Goal: Task Accomplishment & Management: Manage account settings

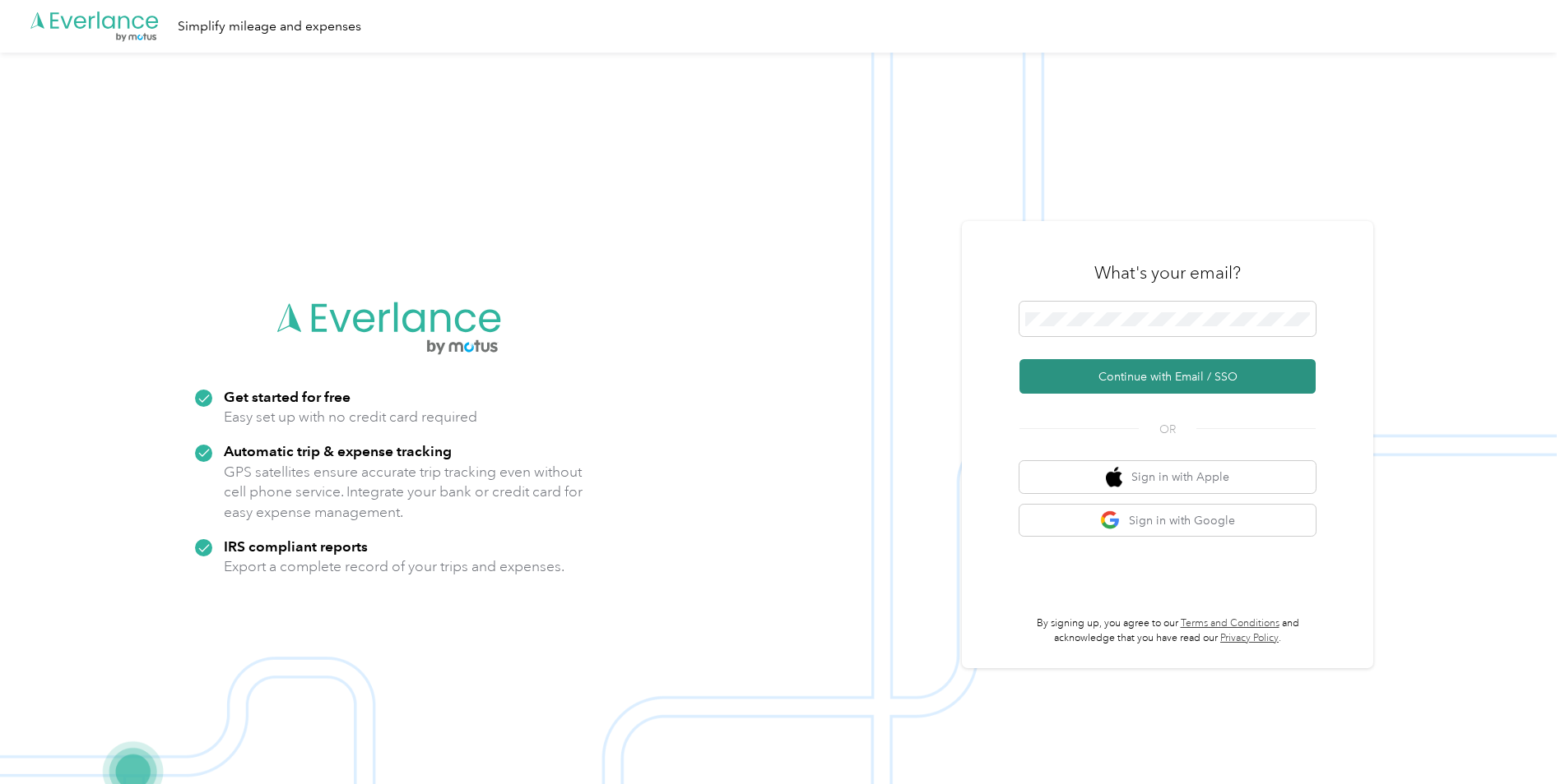
click at [1137, 381] on button "Continue with Email / SSO" at bounding box center [1167, 377] width 296 height 35
click at [1162, 328] on span at bounding box center [1167, 319] width 296 height 35
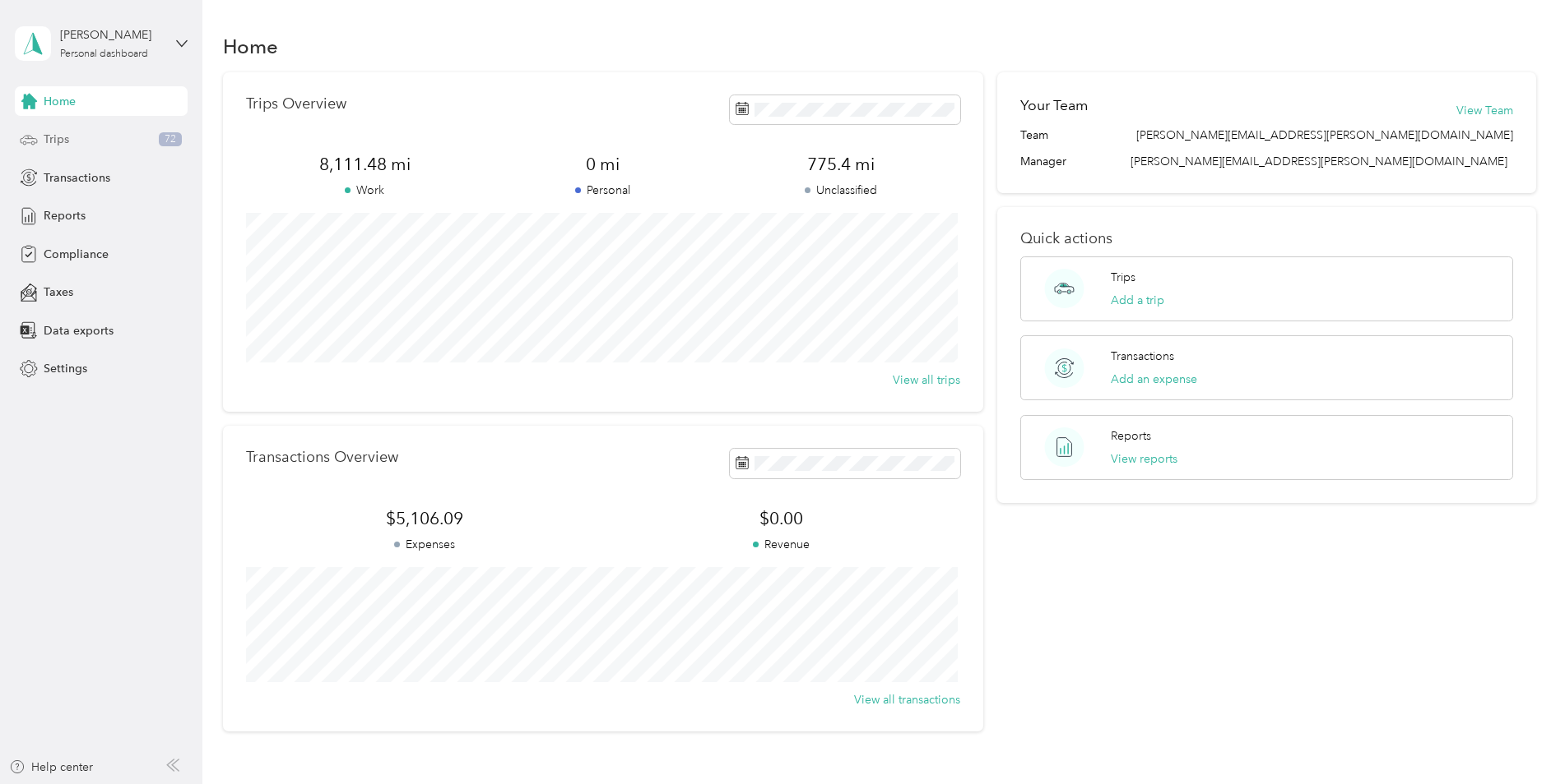
click at [51, 140] on span "Trips" at bounding box center [57, 139] width 26 height 17
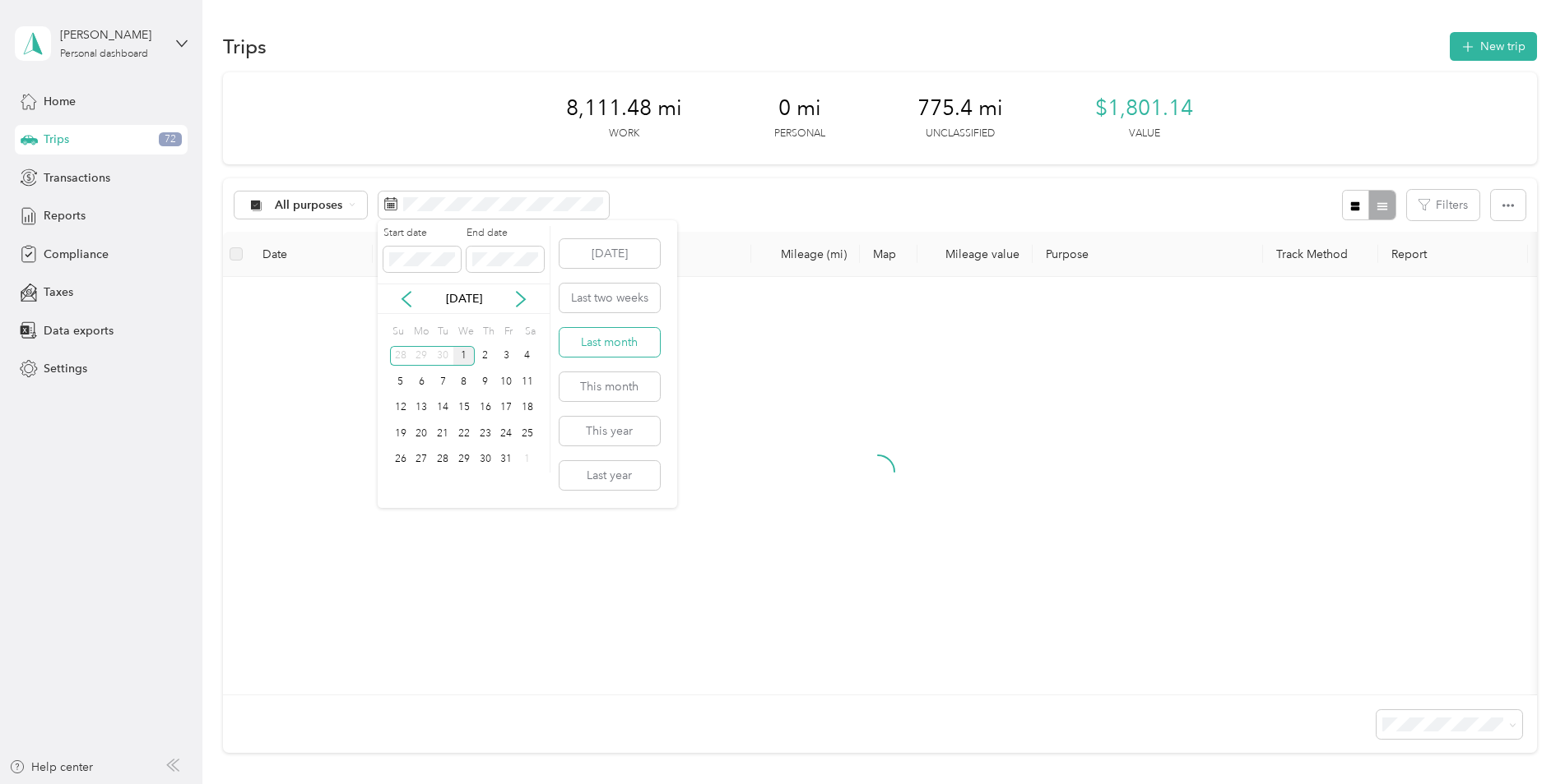
click at [616, 351] on button "Last month" at bounding box center [609, 342] width 100 height 29
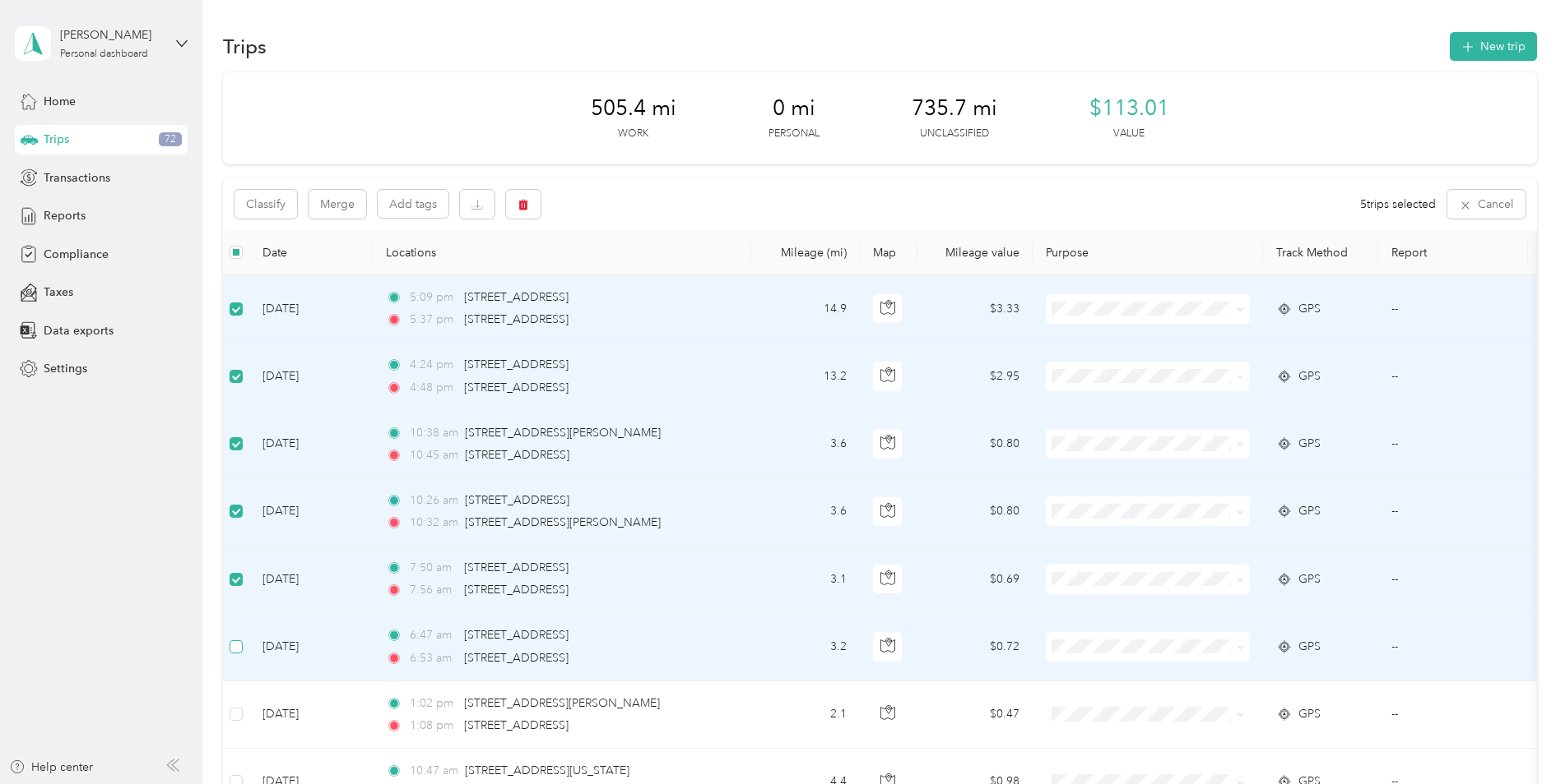
click at [235, 655] on label at bounding box center [236, 647] width 13 height 18
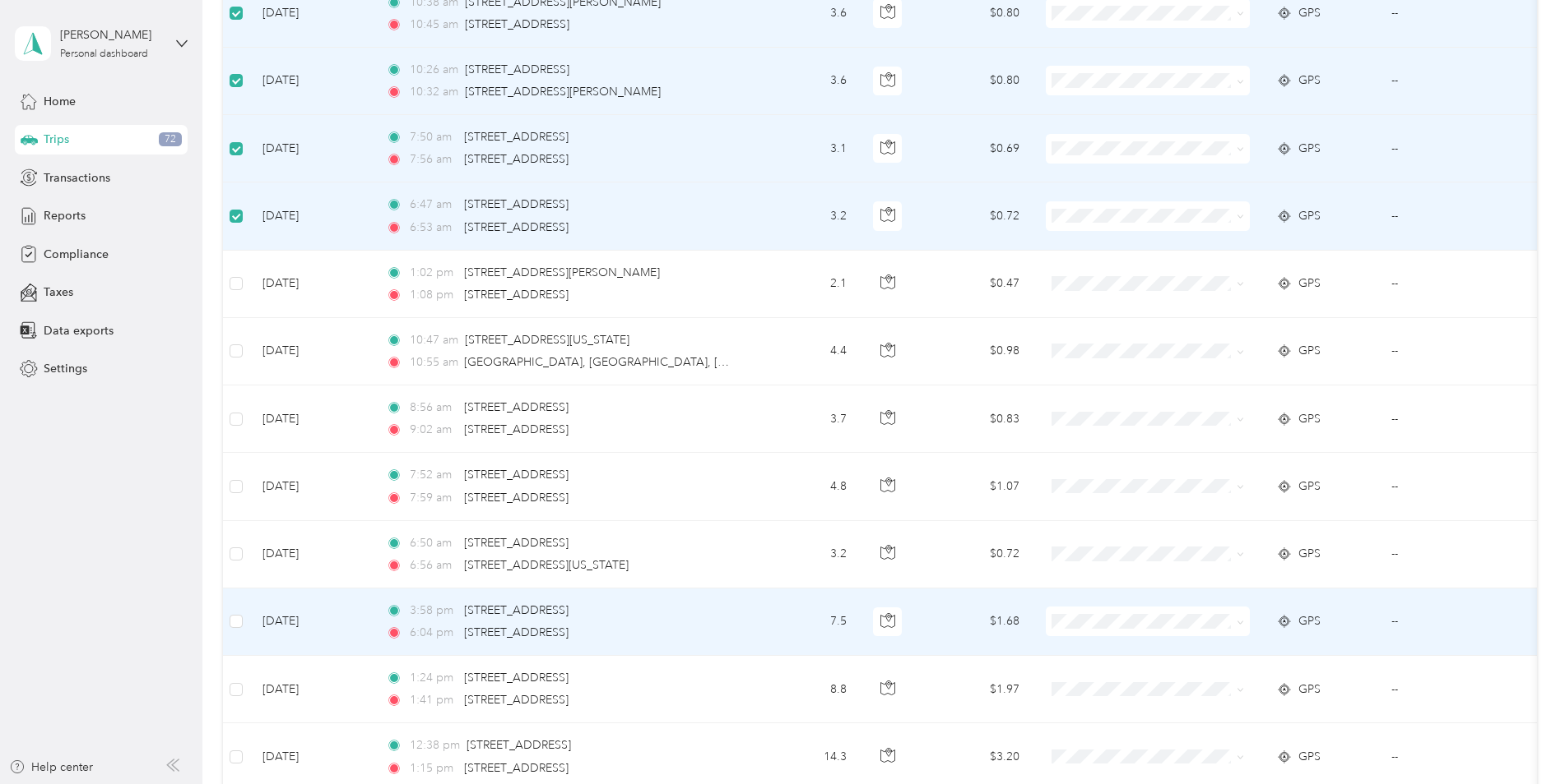
scroll to position [493, 0]
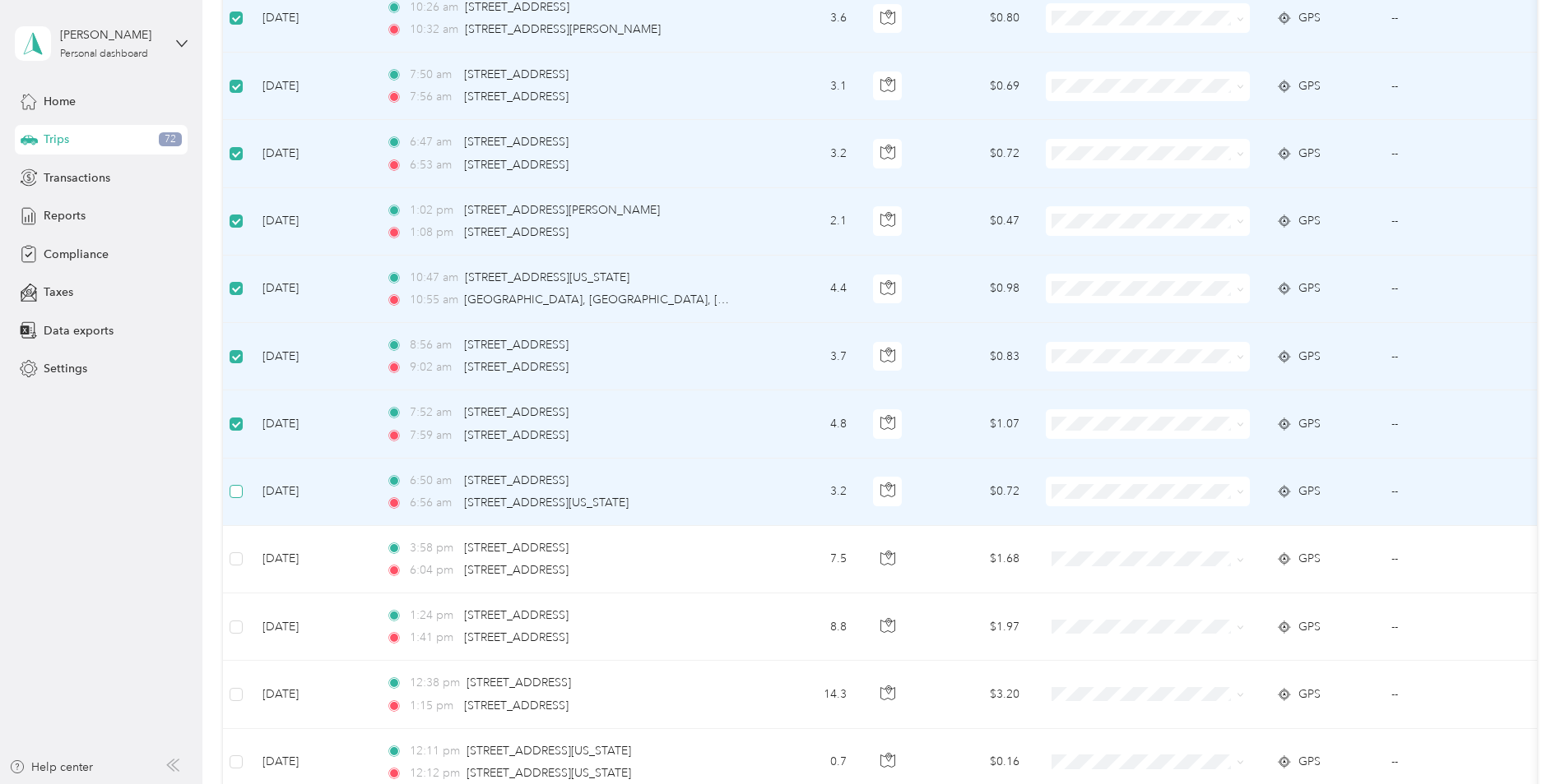
click at [236, 501] on label at bounding box center [236, 492] width 13 height 18
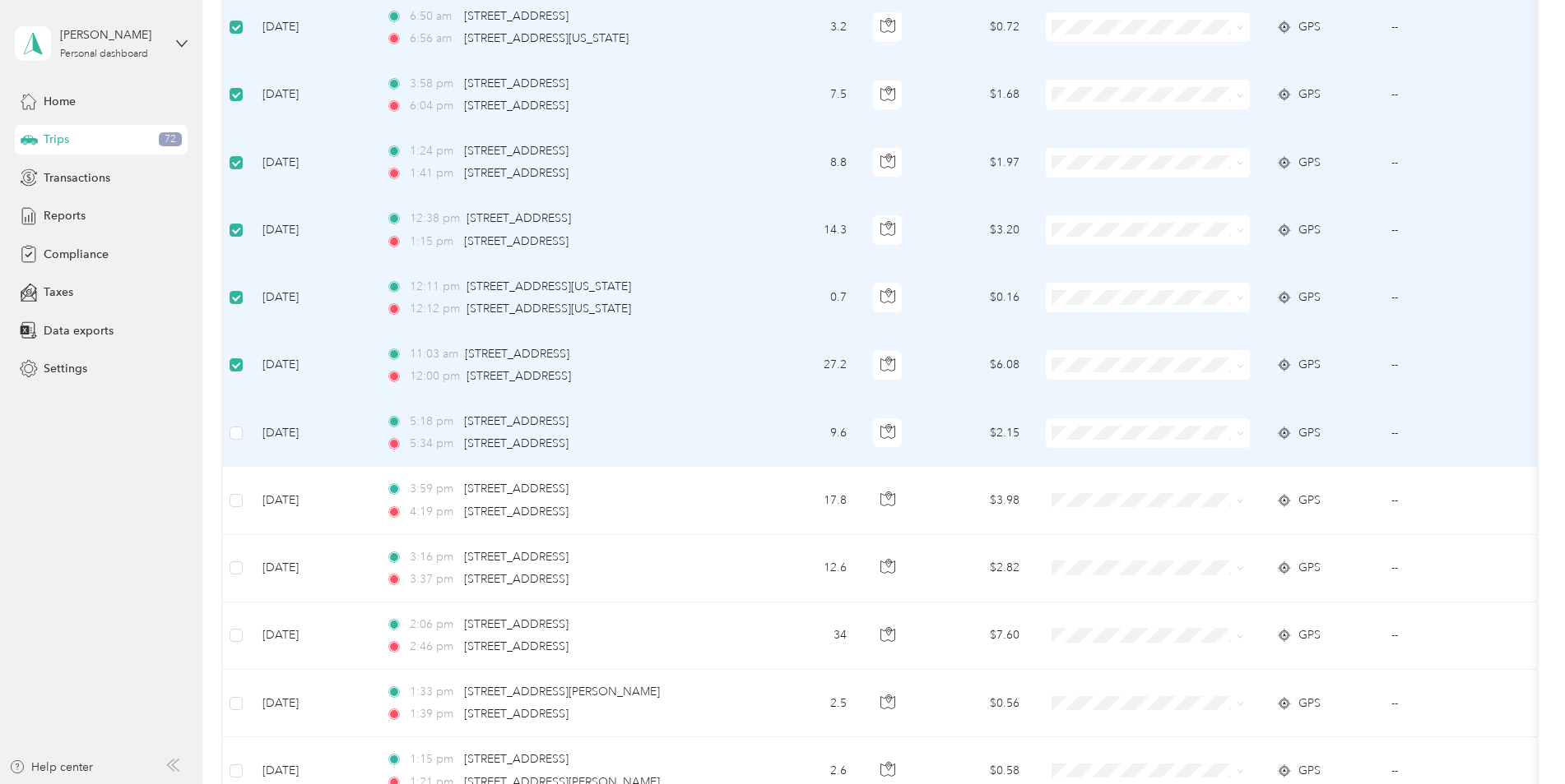
scroll to position [987, 0]
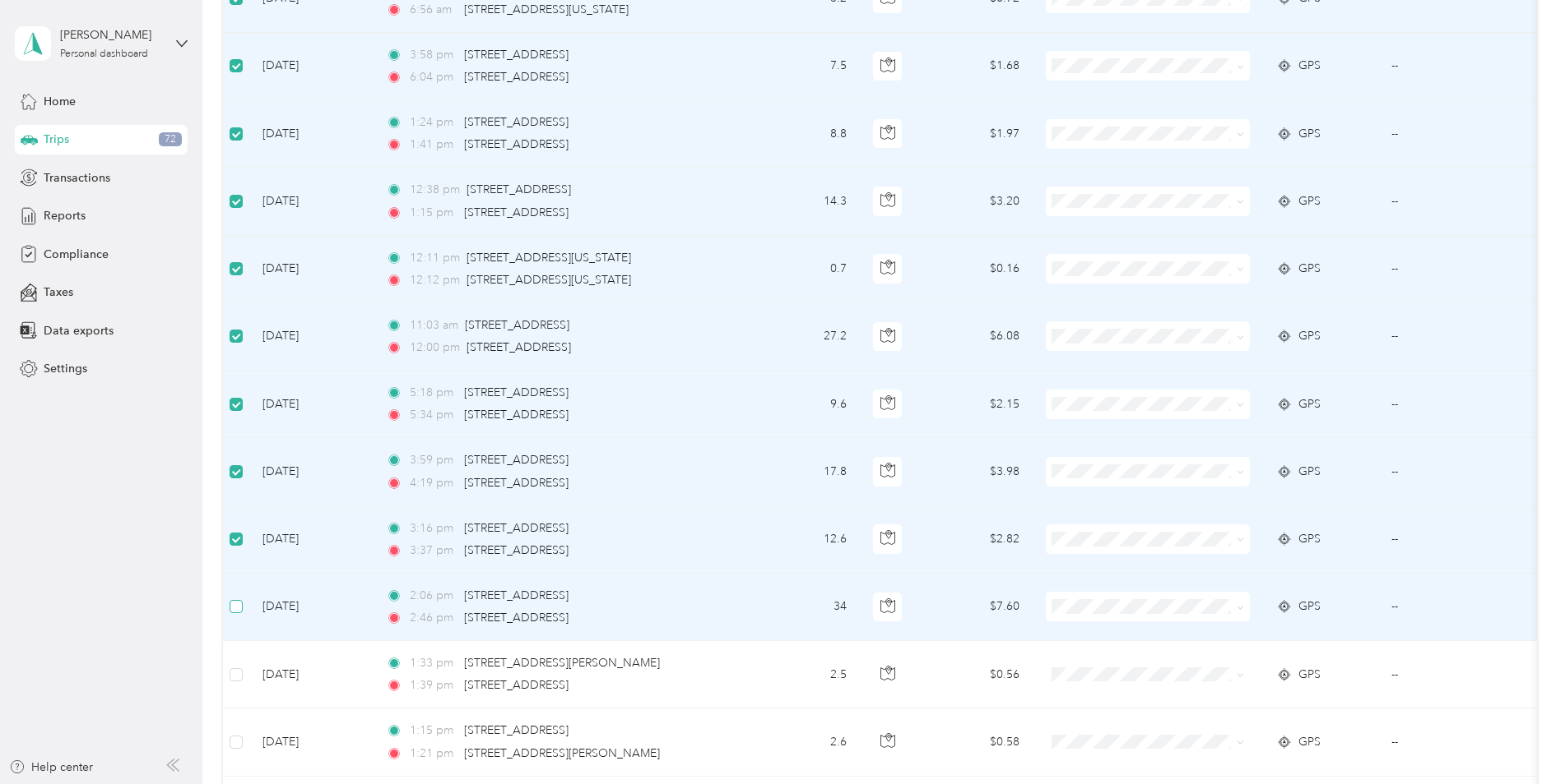
click at [241, 614] on label at bounding box center [236, 607] width 13 height 18
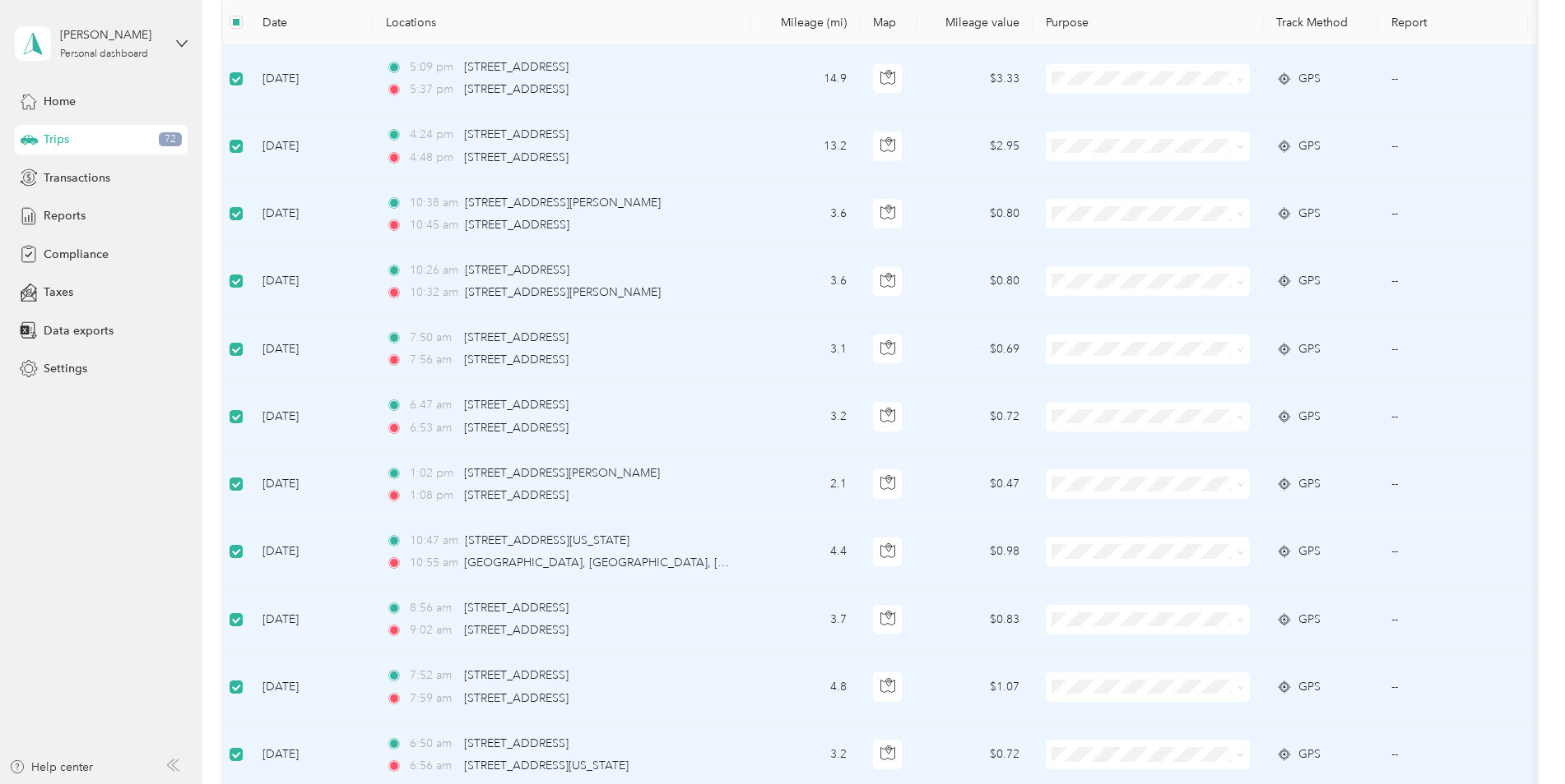
scroll to position [82, 0]
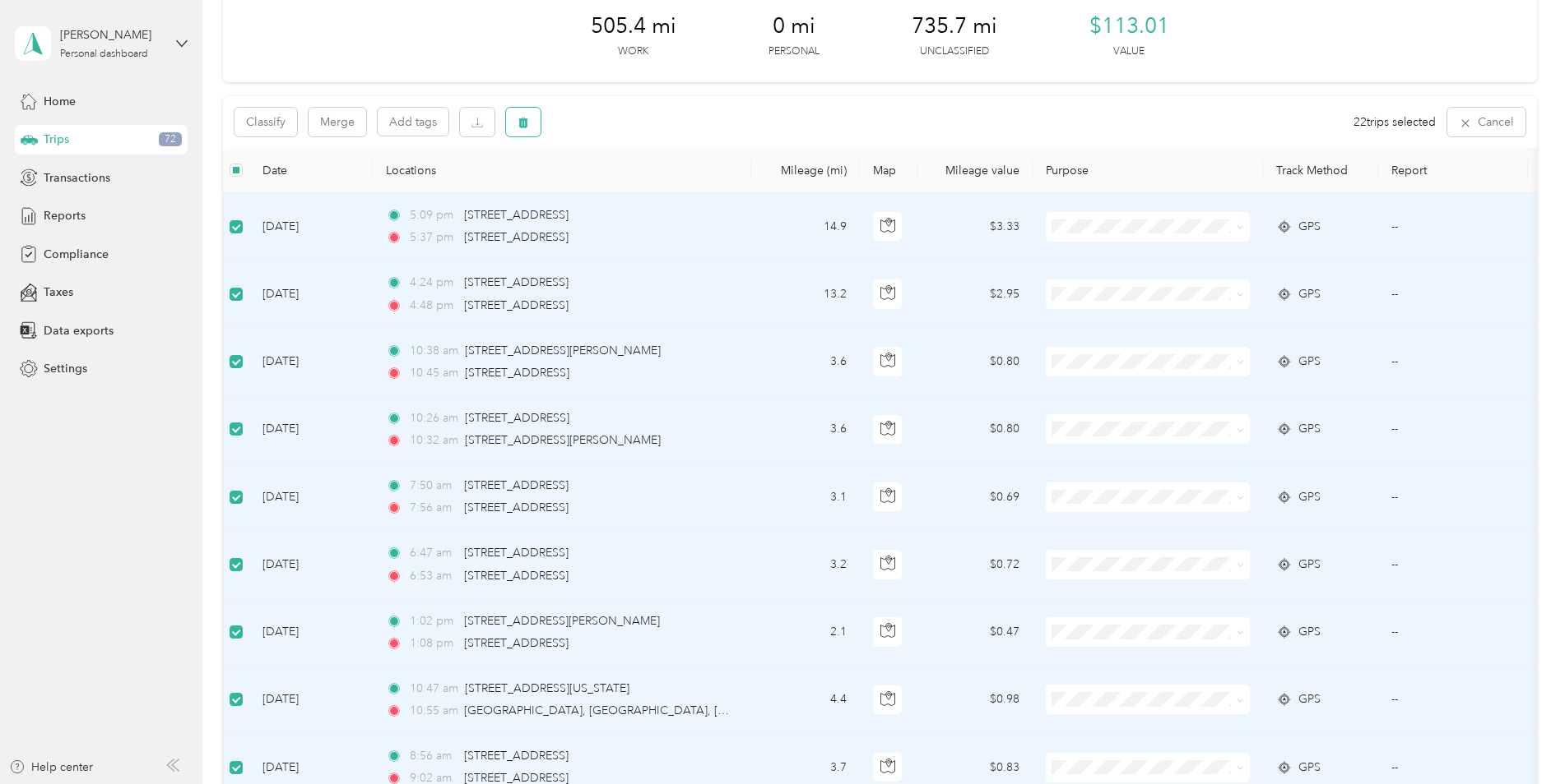
click at [514, 116] on button "button" at bounding box center [523, 121] width 35 height 29
click at [632, 189] on button "Yes" at bounding box center [648, 191] width 32 height 26
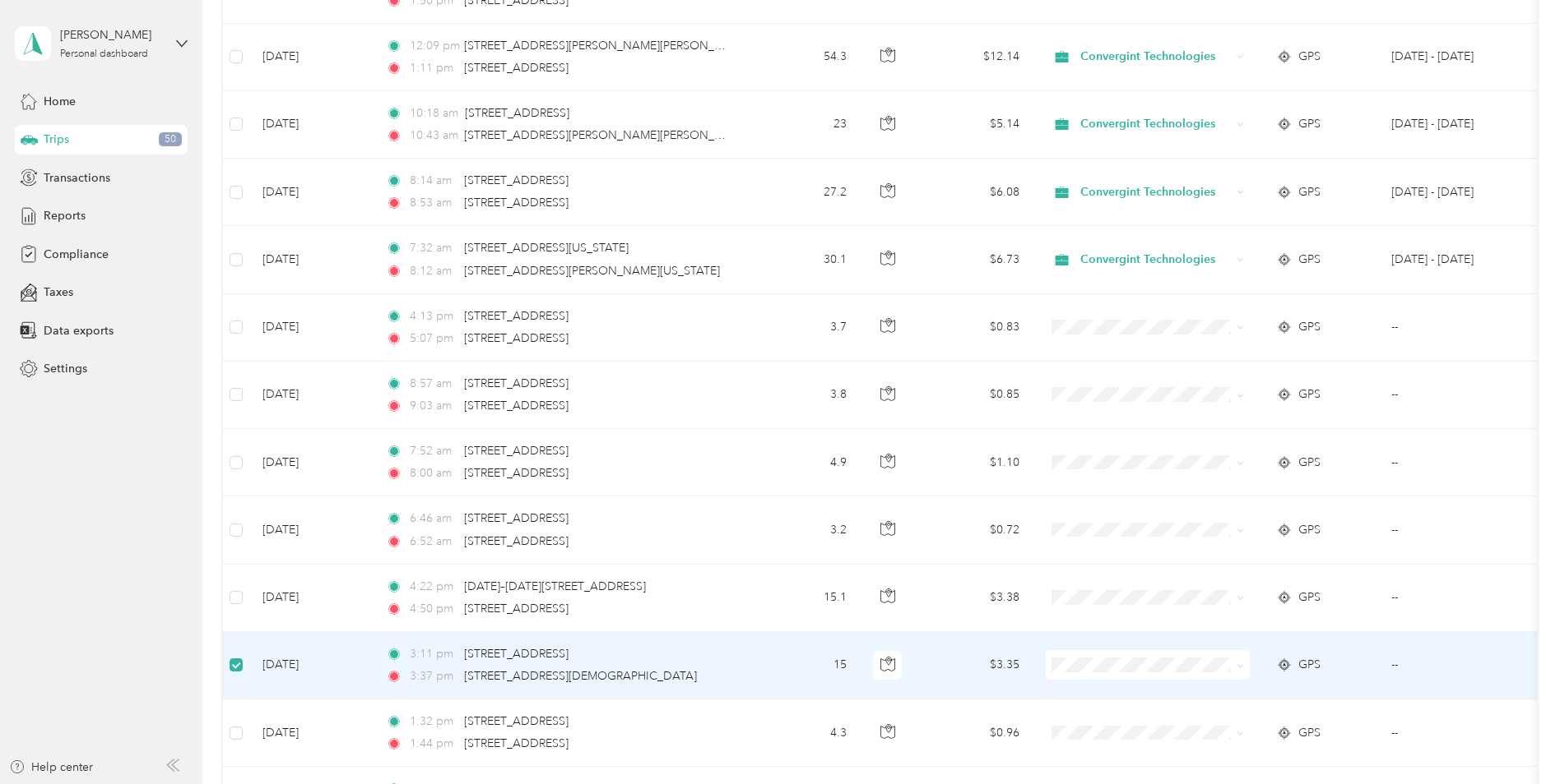
scroll to position [656, 0]
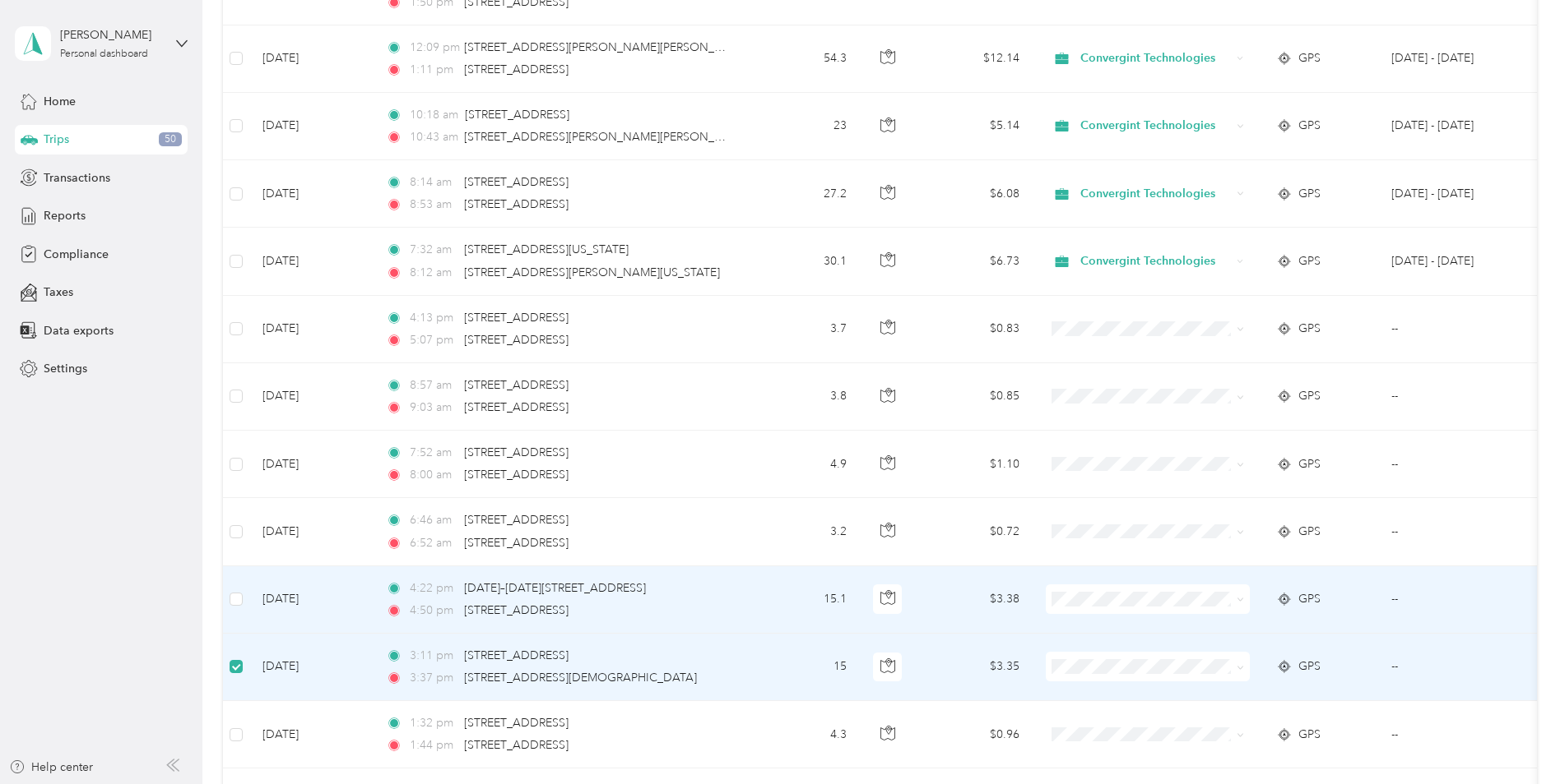
click at [245, 596] on td at bounding box center [236, 600] width 26 height 68
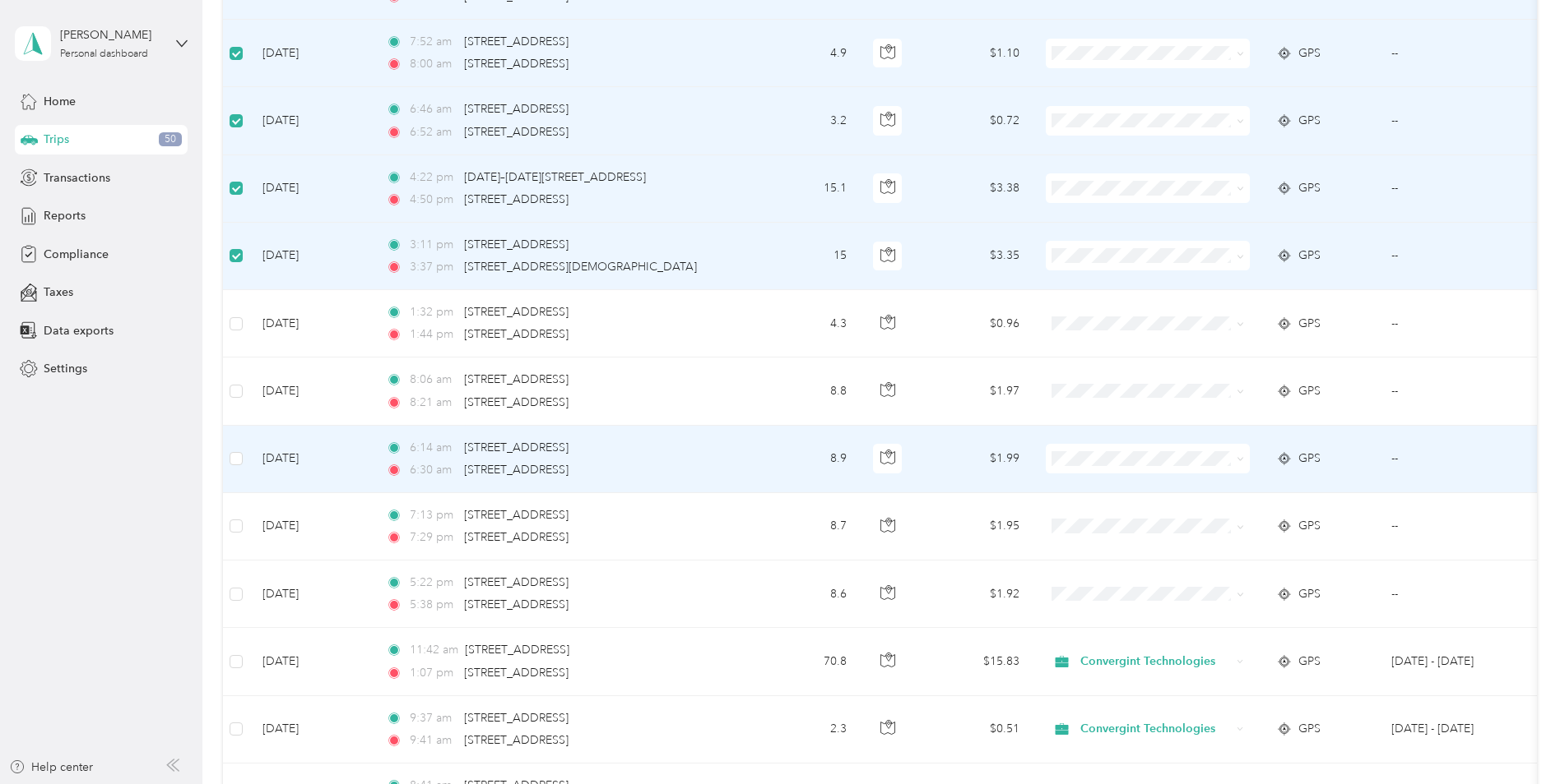
scroll to position [1150, 0]
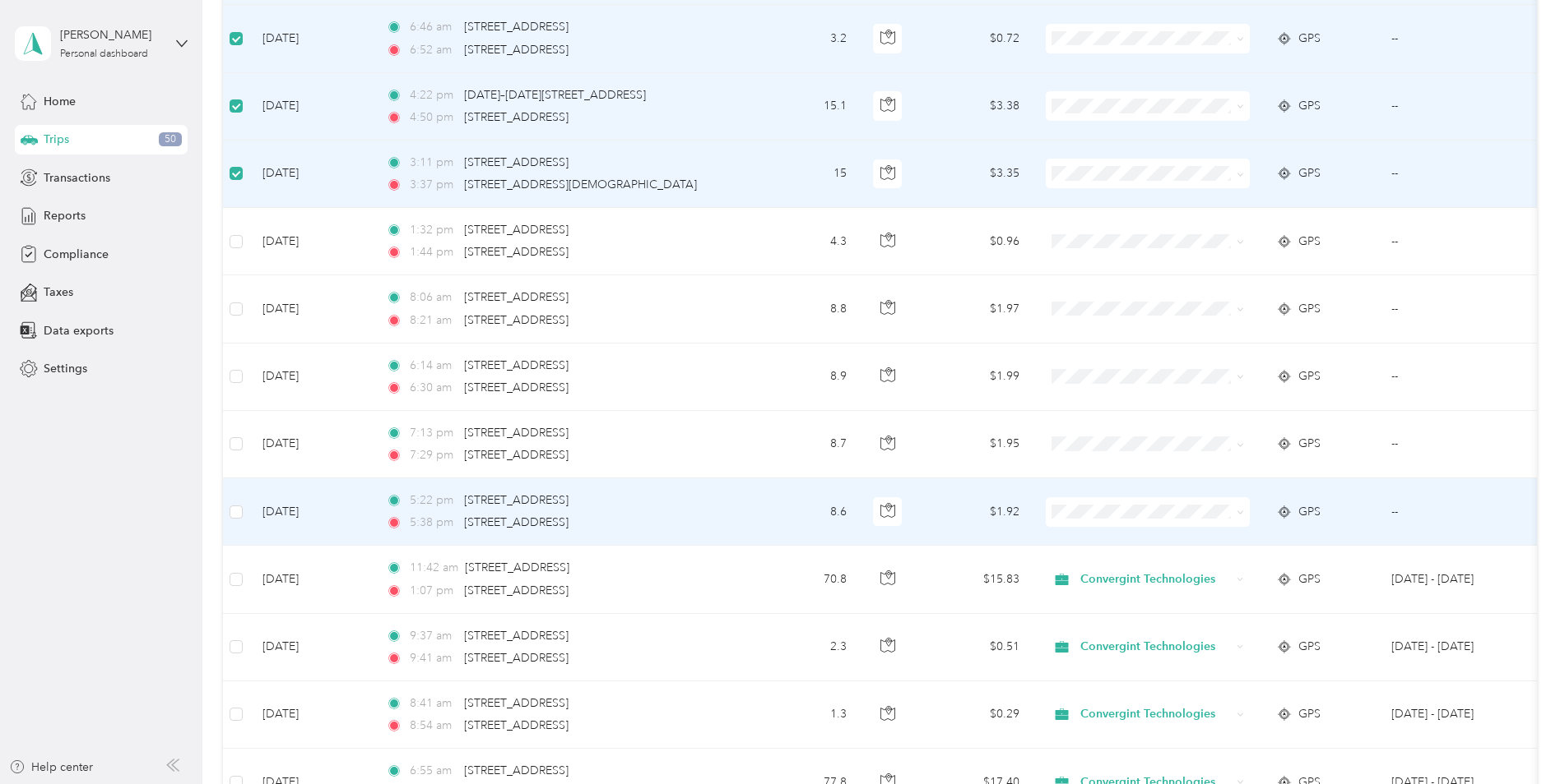
click at [250, 508] on td "[DATE]" at bounding box center [311, 513] width 123 height 68
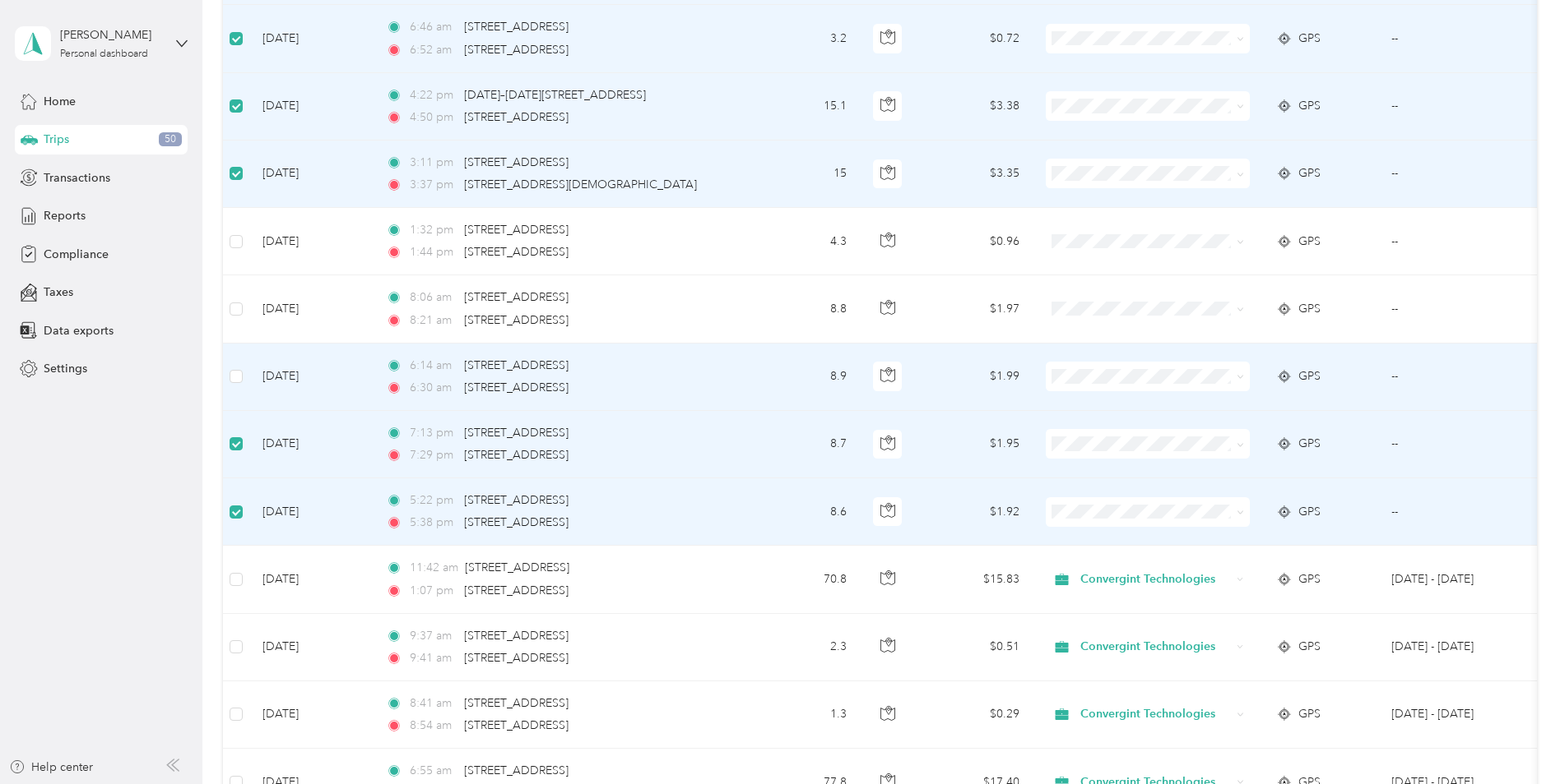
click at [243, 384] on td at bounding box center [236, 378] width 26 height 68
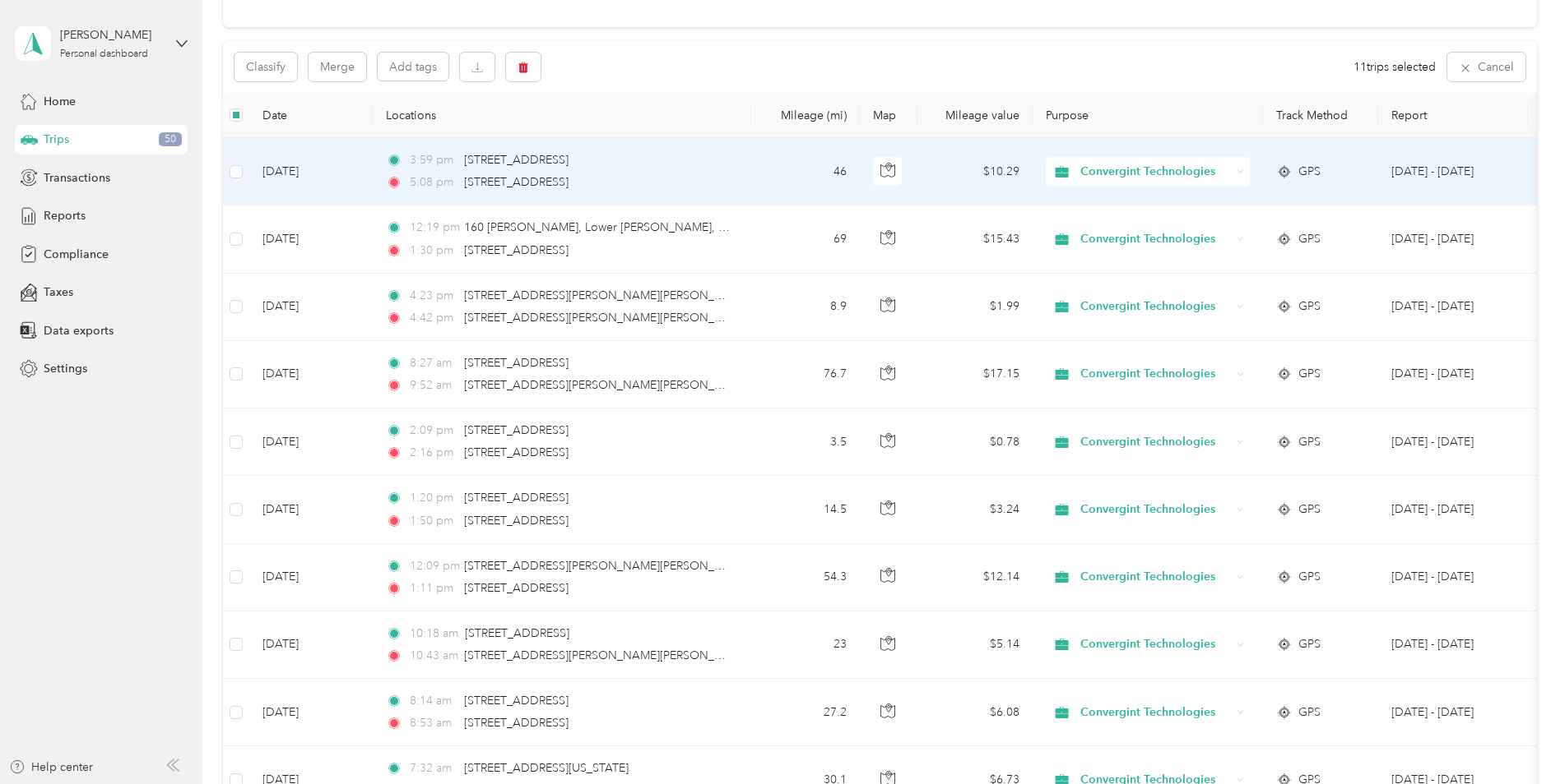
scroll to position [0, 0]
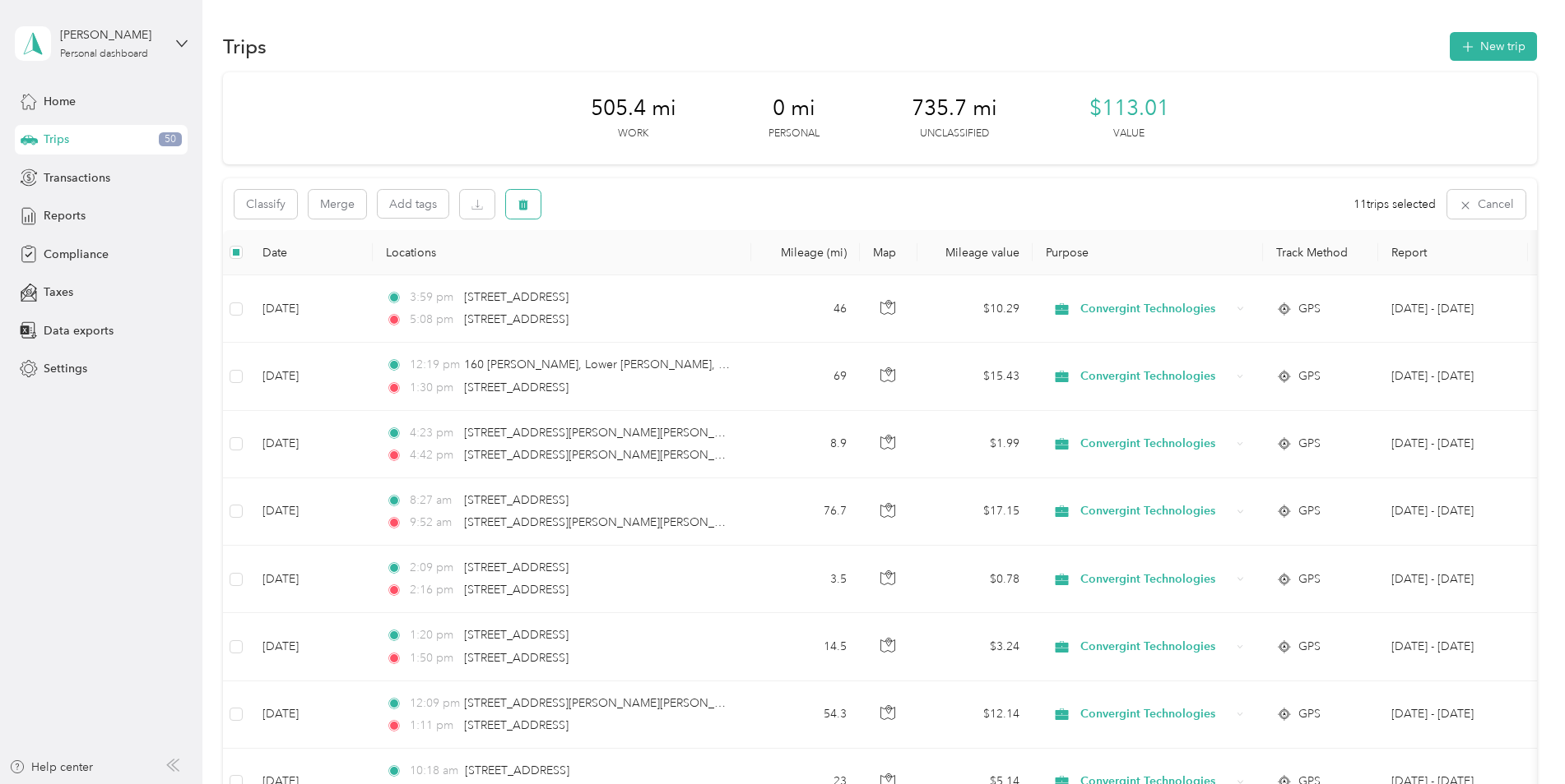
click at [519, 202] on icon "button" at bounding box center [523, 205] width 10 height 11
click at [641, 269] on button "Yes" at bounding box center [648, 272] width 32 height 26
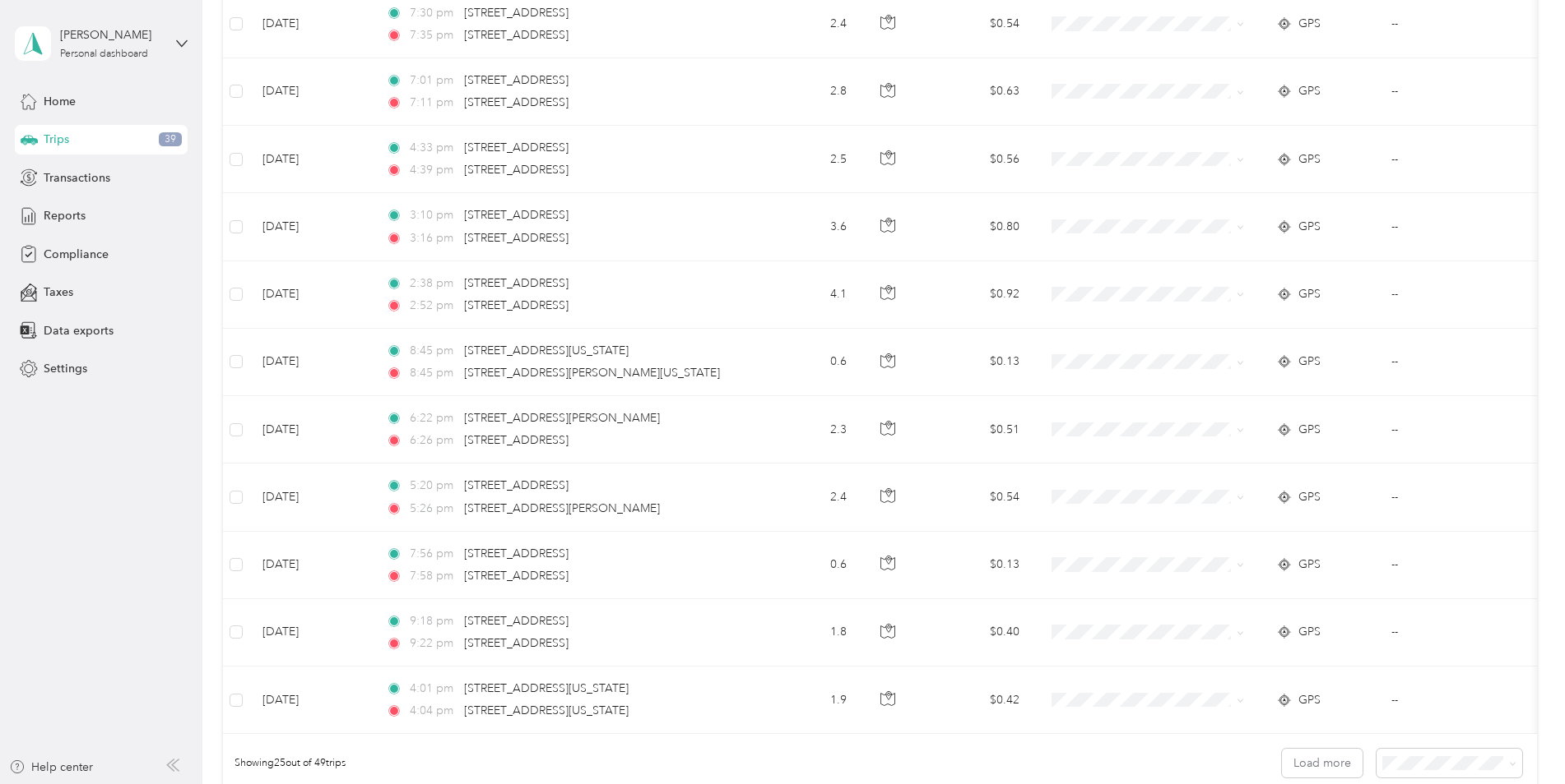
scroll to position [1481, 0]
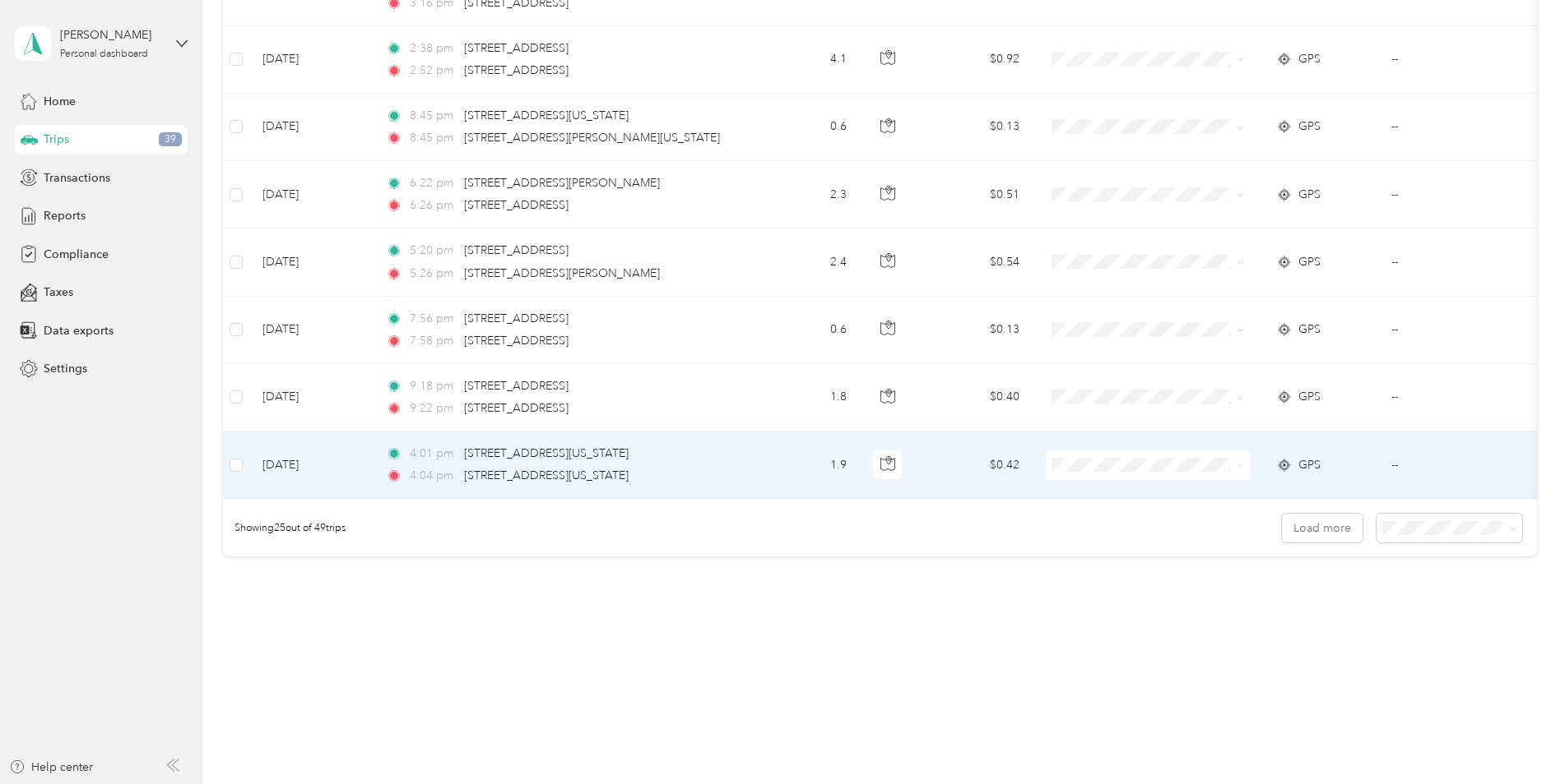
click at [245, 452] on td at bounding box center [236, 465] width 26 height 68
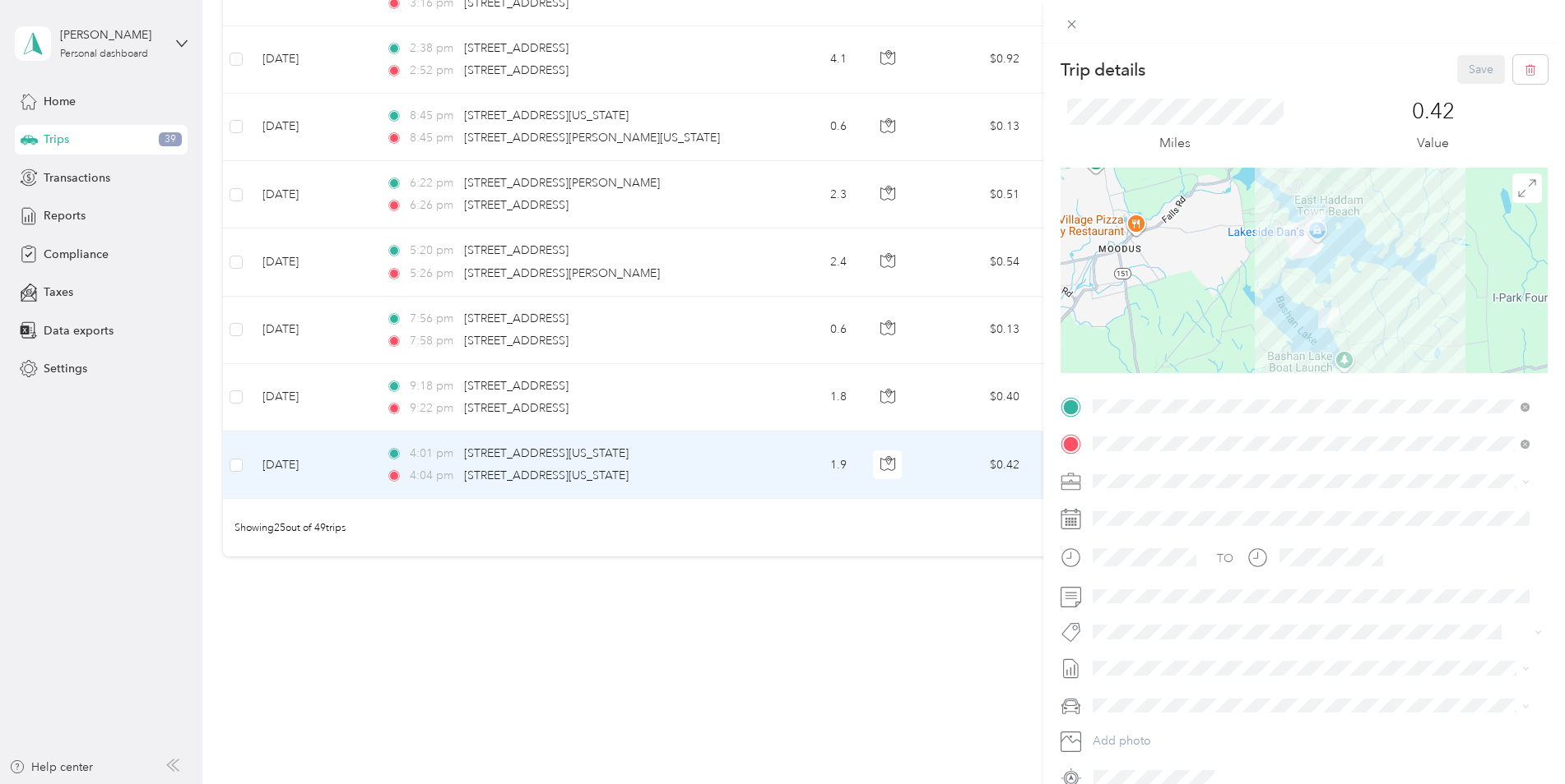
click at [235, 454] on div "Trip details Save This trip cannot be edited because it is either under review,…" at bounding box center [782, 392] width 1565 height 784
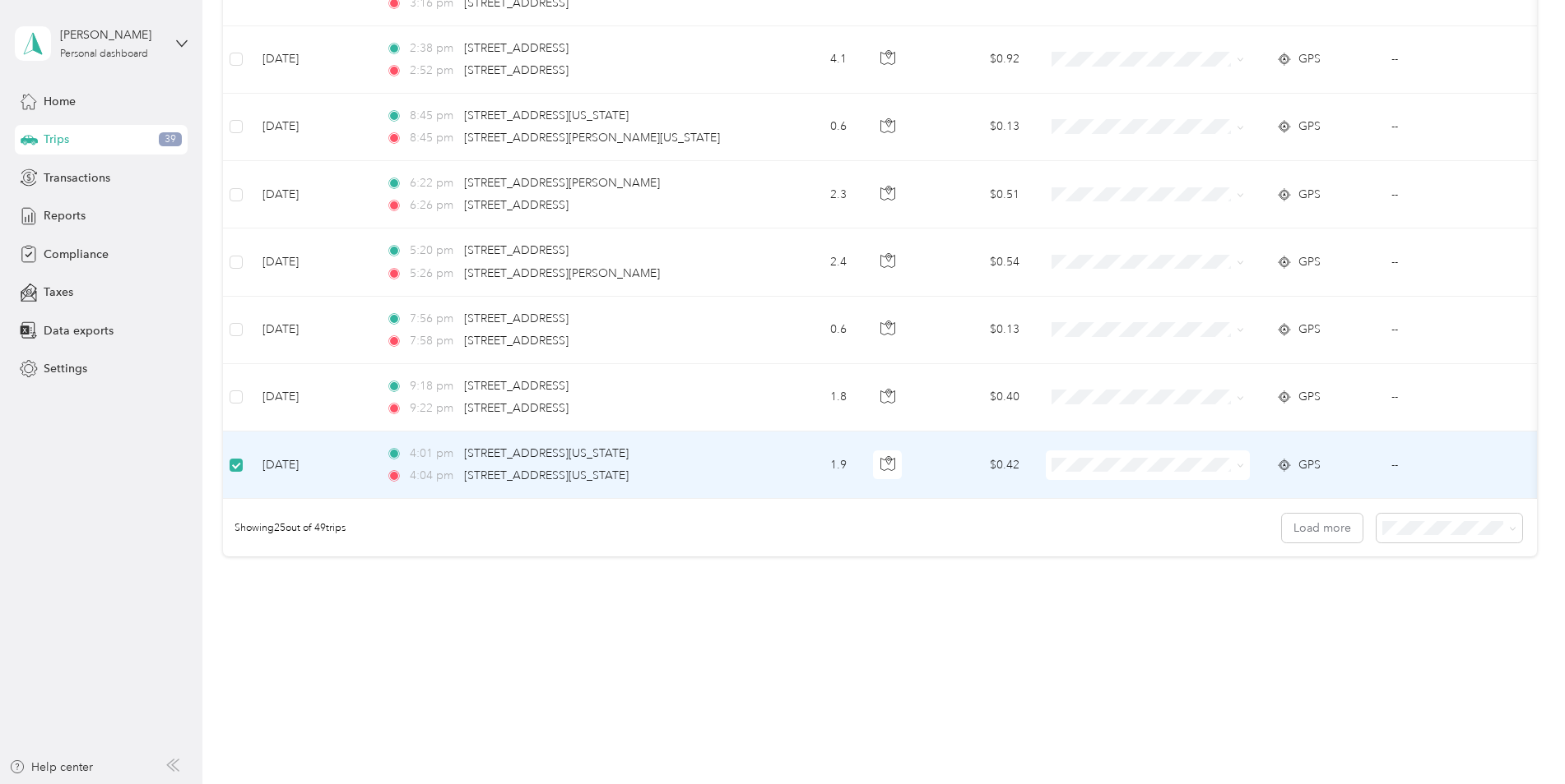
scroll to position [1480, 0]
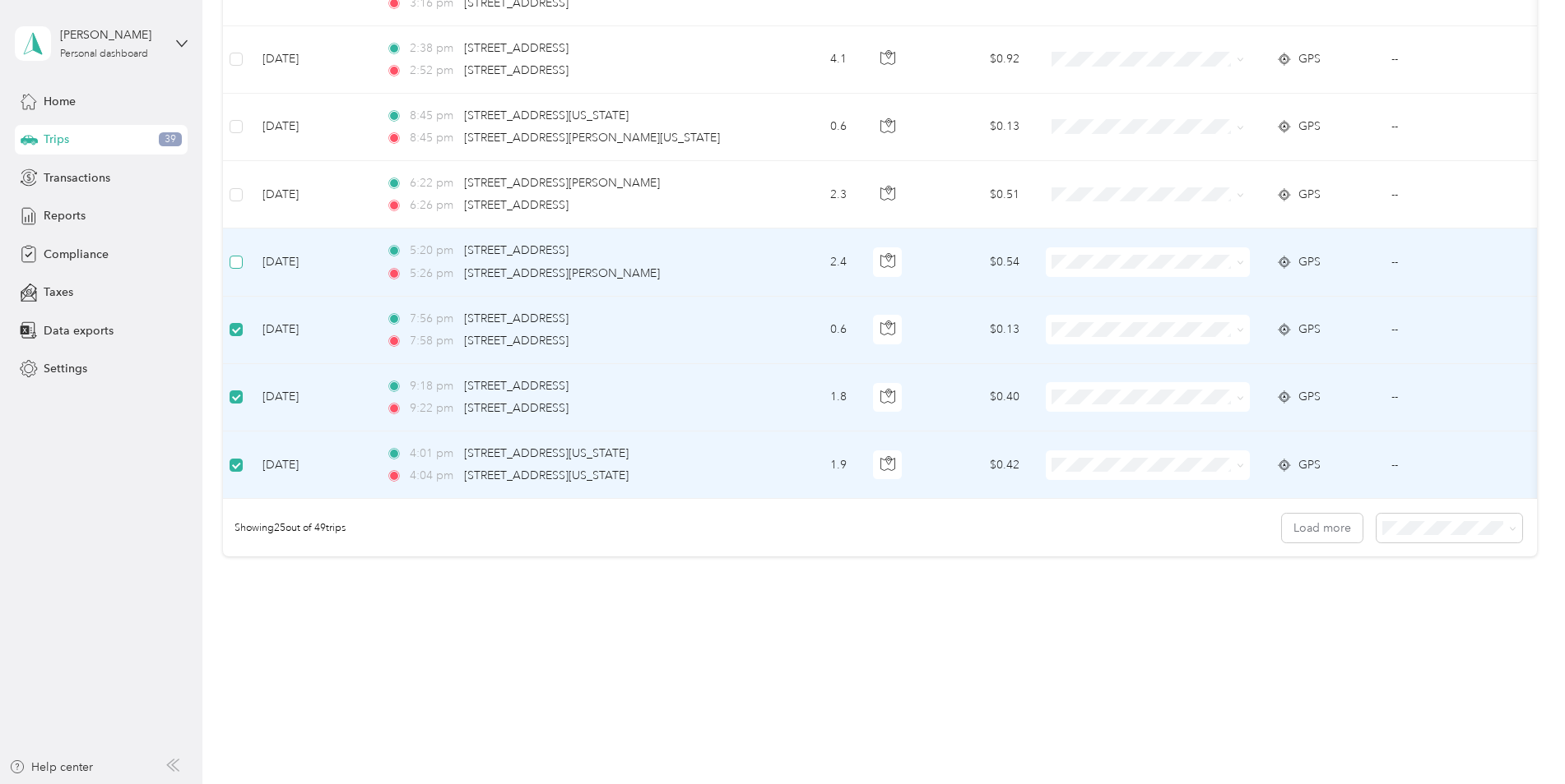
click at [235, 253] on label at bounding box center [236, 262] width 13 height 18
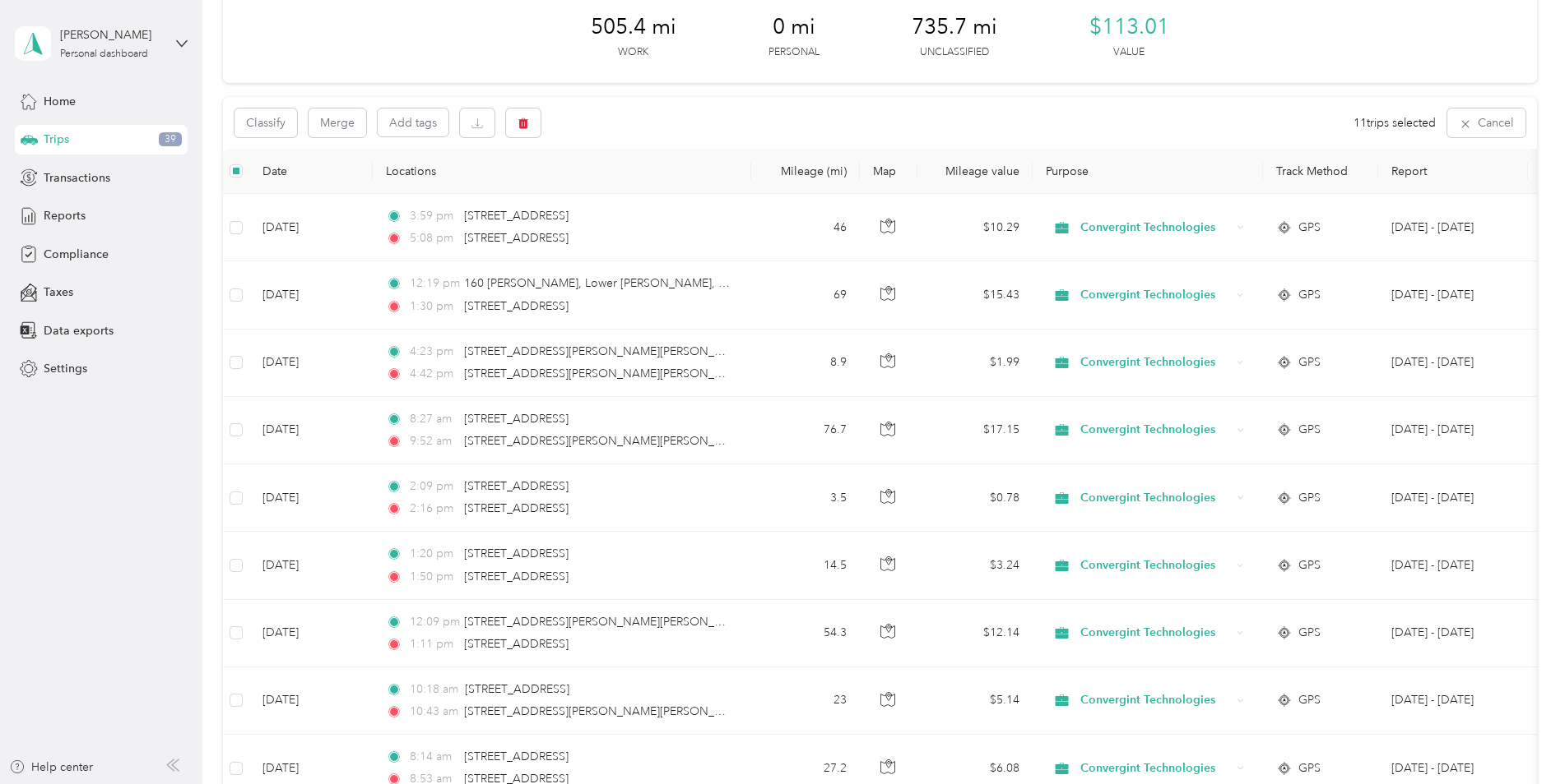
scroll to position [0, 0]
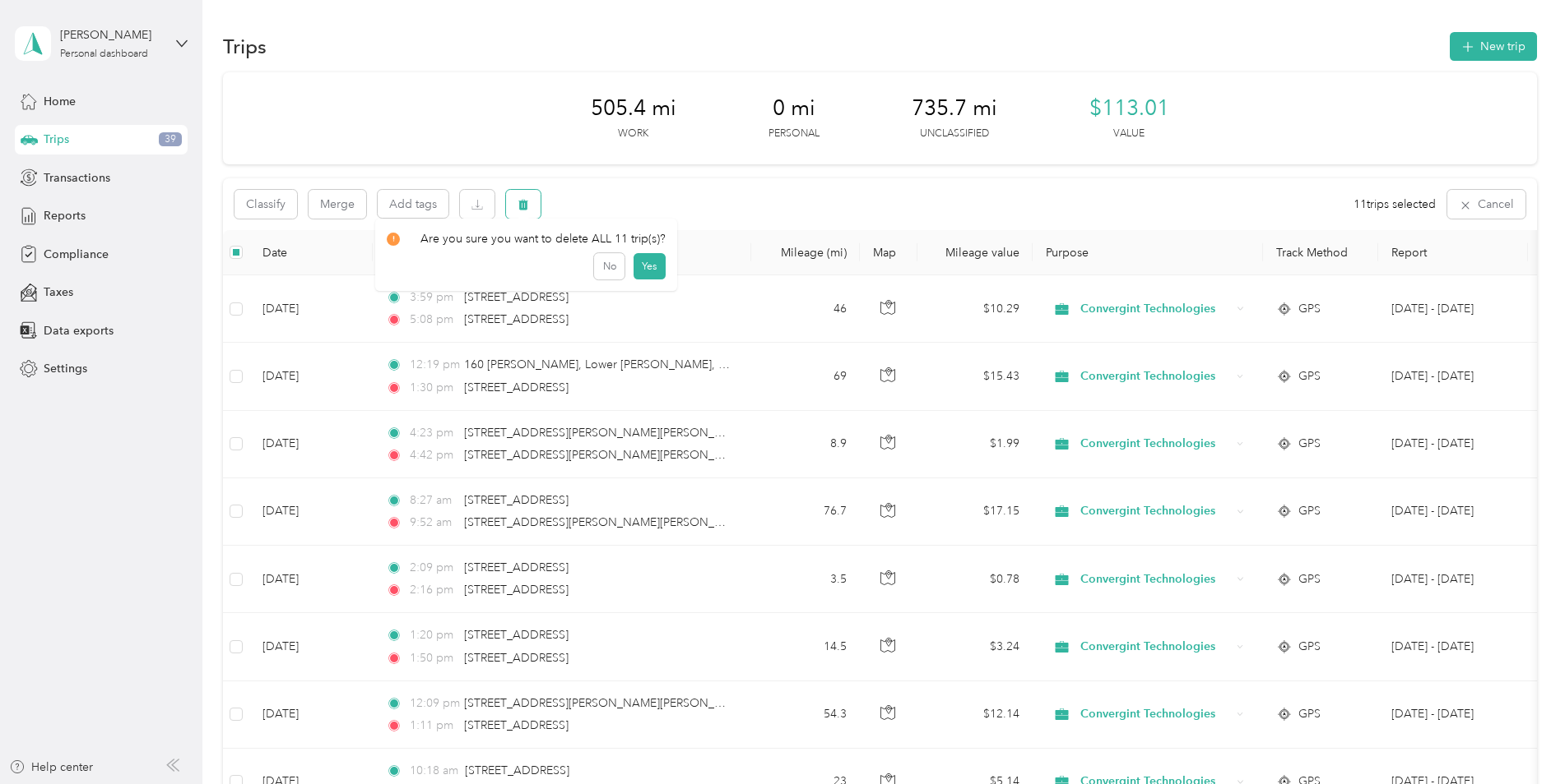
click at [534, 209] on button "button" at bounding box center [523, 204] width 35 height 29
click at [635, 274] on button "Yes" at bounding box center [648, 272] width 32 height 26
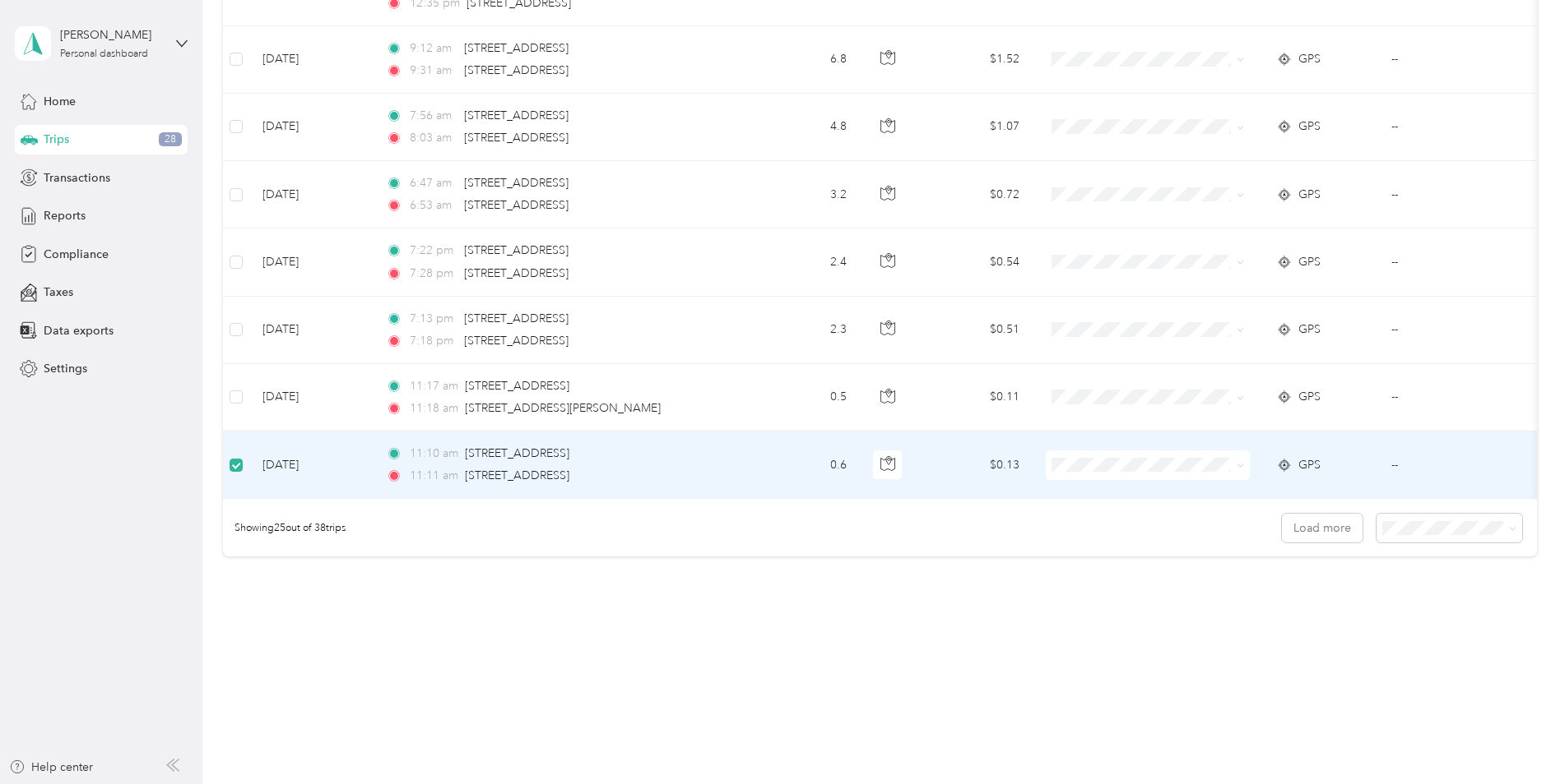
scroll to position [1479, 0]
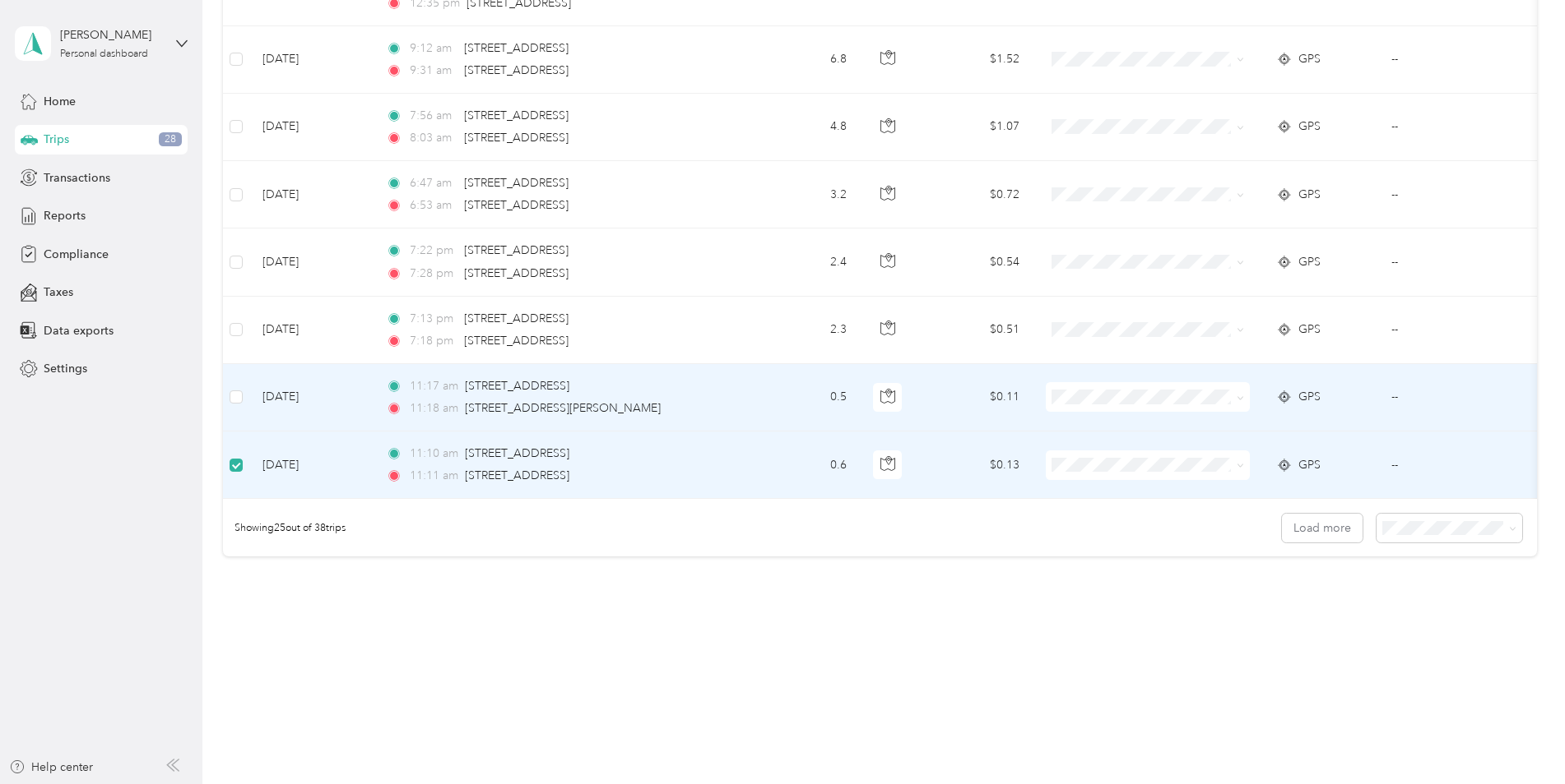
click at [250, 384] on td "[DATE]" at bounding box center [311, 398] width 123 height 68
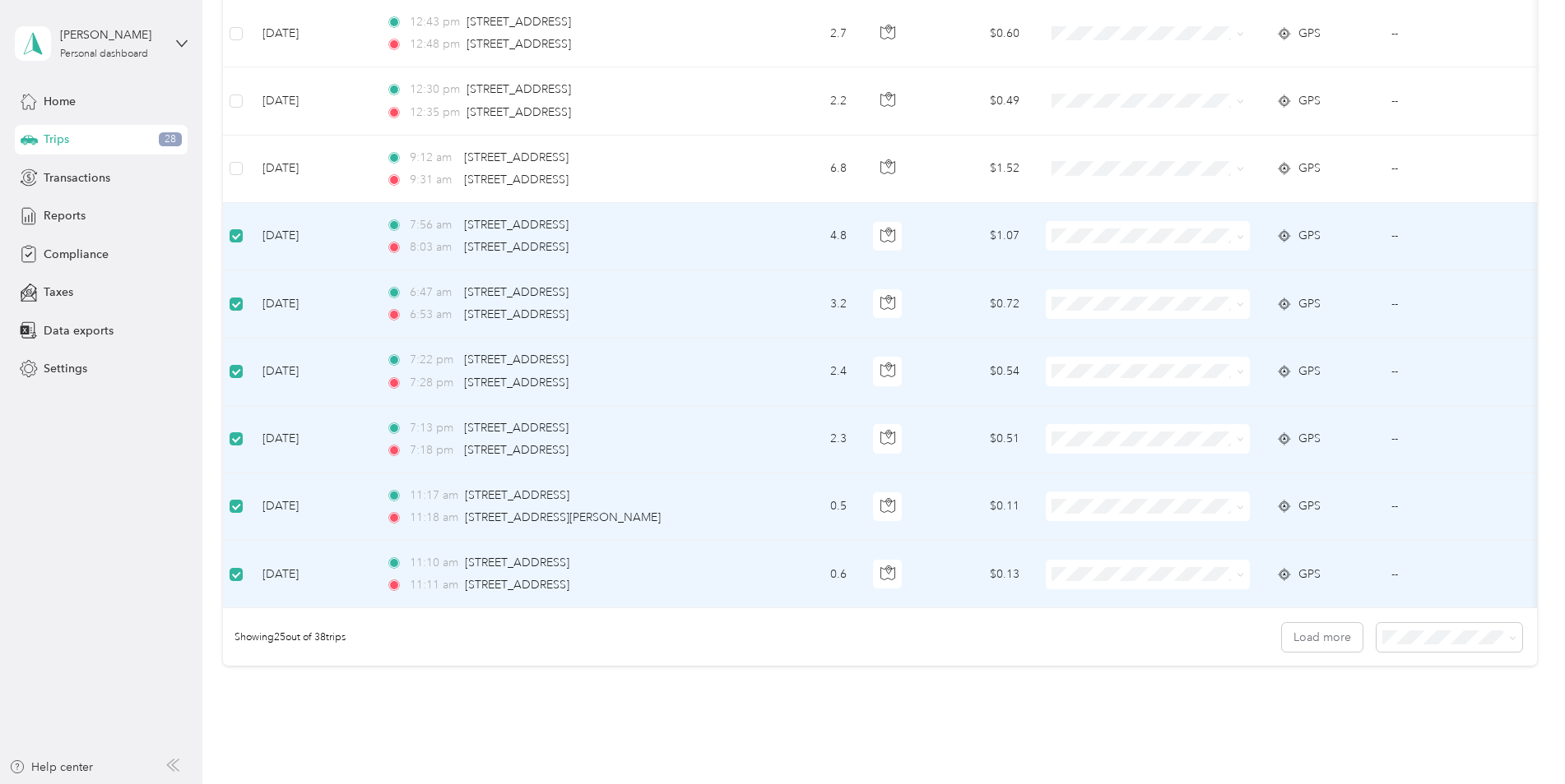
scroll to position [1314, 0]
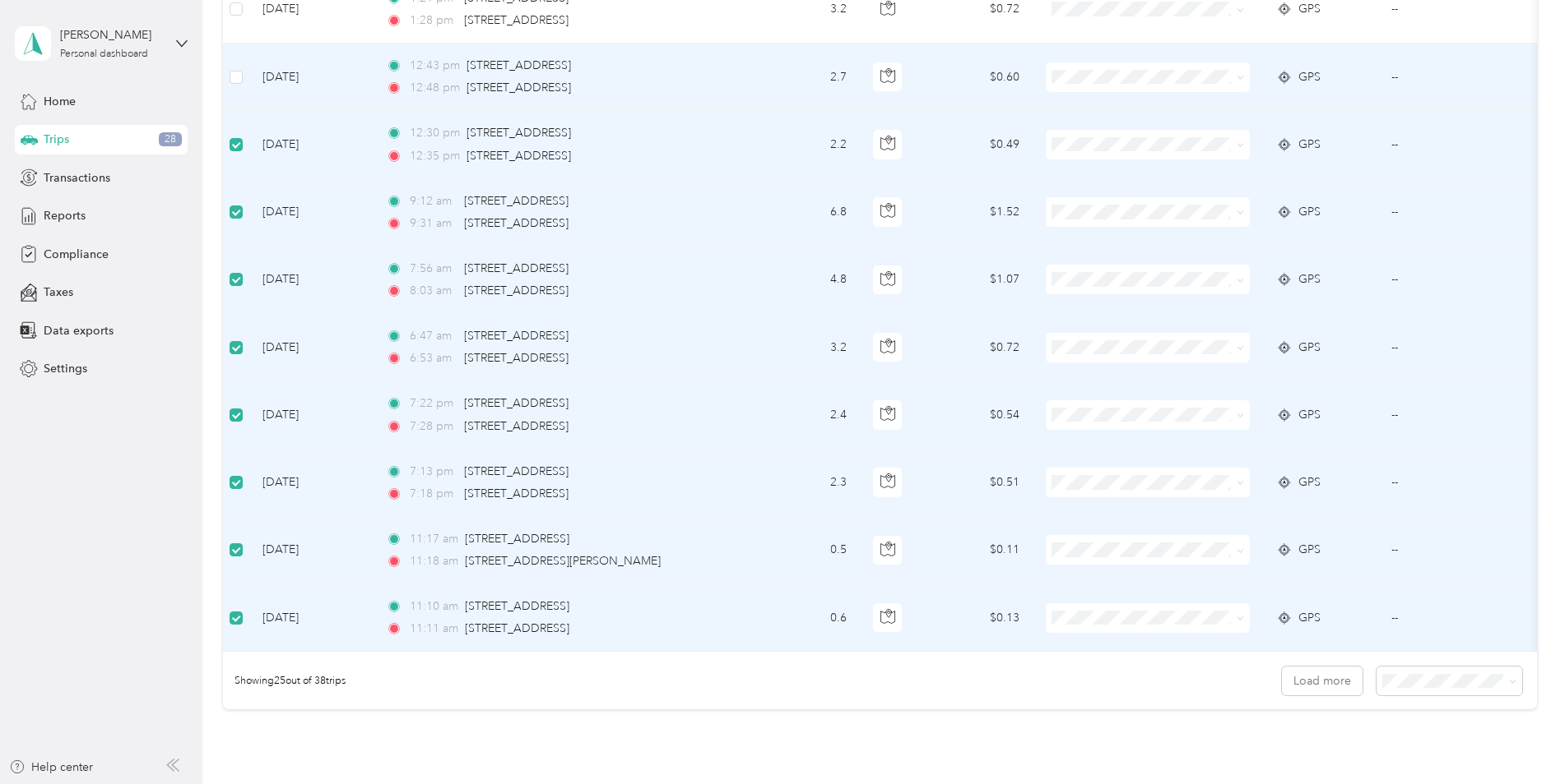
click at [244, 73] on td at bounding box center [236, 78] width 26 height 68
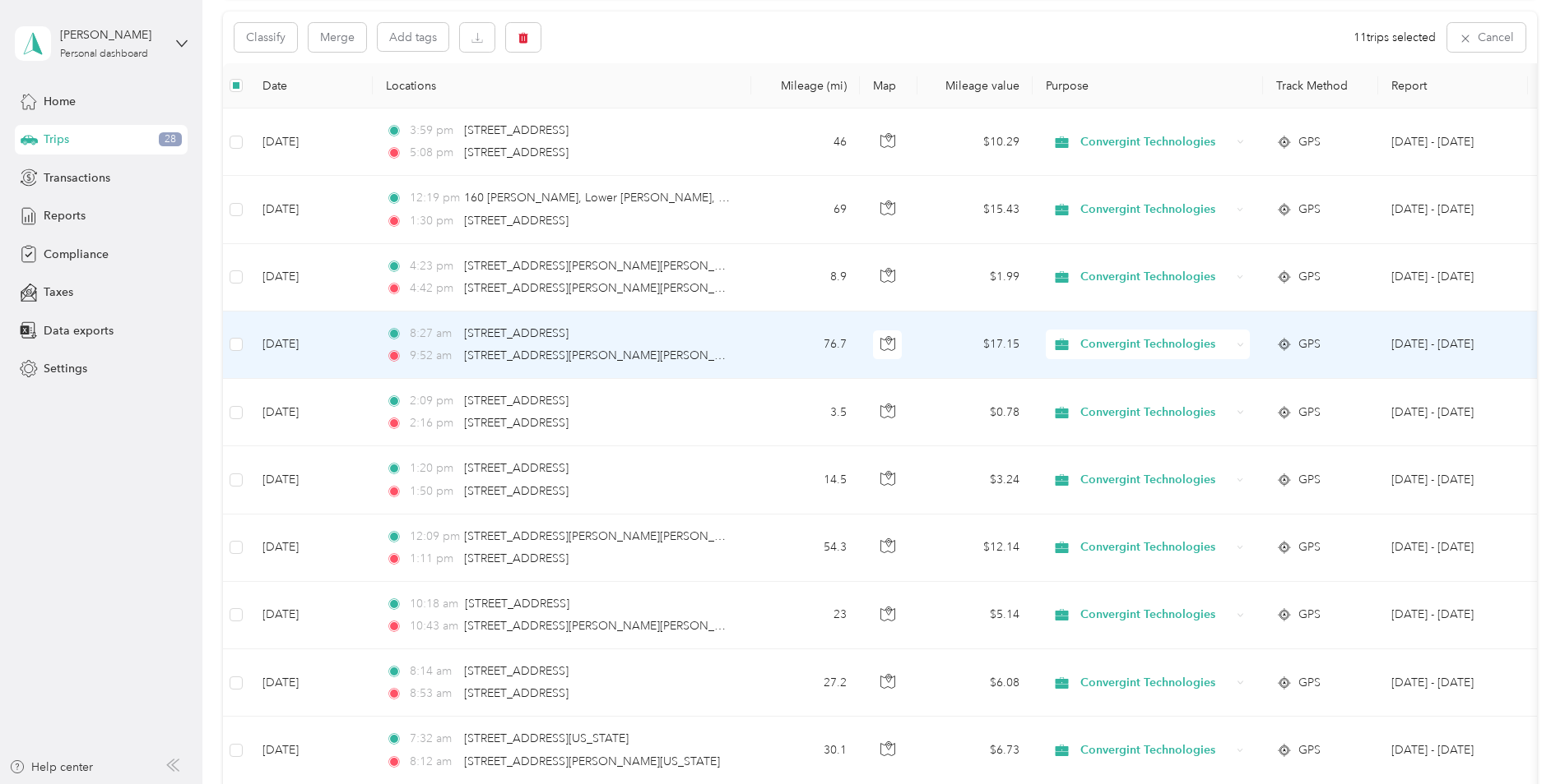
scroll to position [0, 0]
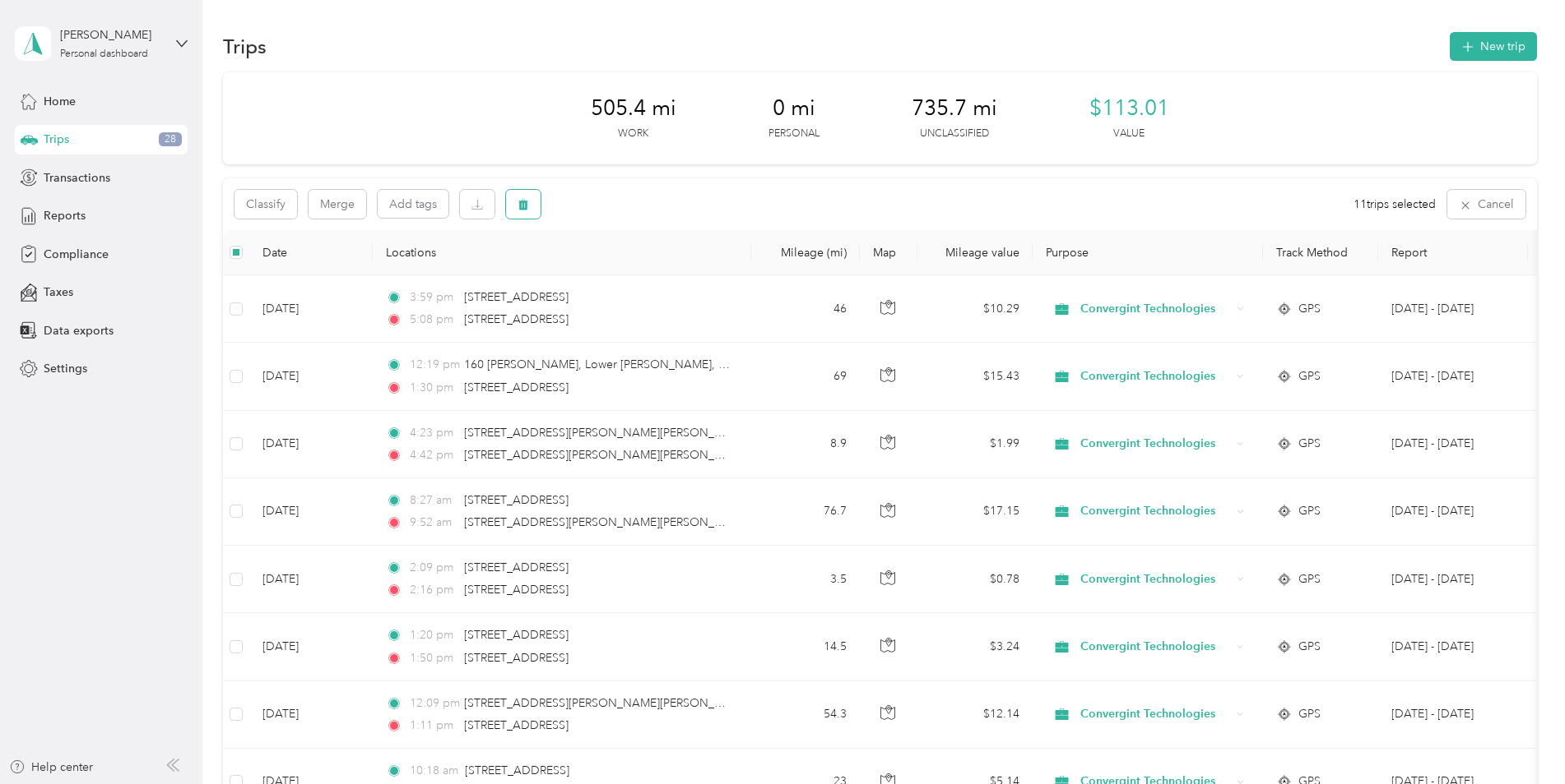
click at [527, 198] on span "button" at bounding box center [523, 205] width 12 height 14
click at [641, 266] on button "Yes" at bounding box center [648, 272] width 32 height 26
click at [530, 209] on button "button" at bounding box center [523, 204] width 35 height 29
click at [647, 275] on button "Yes" at bounding box center [648, 272] width 32 height 26
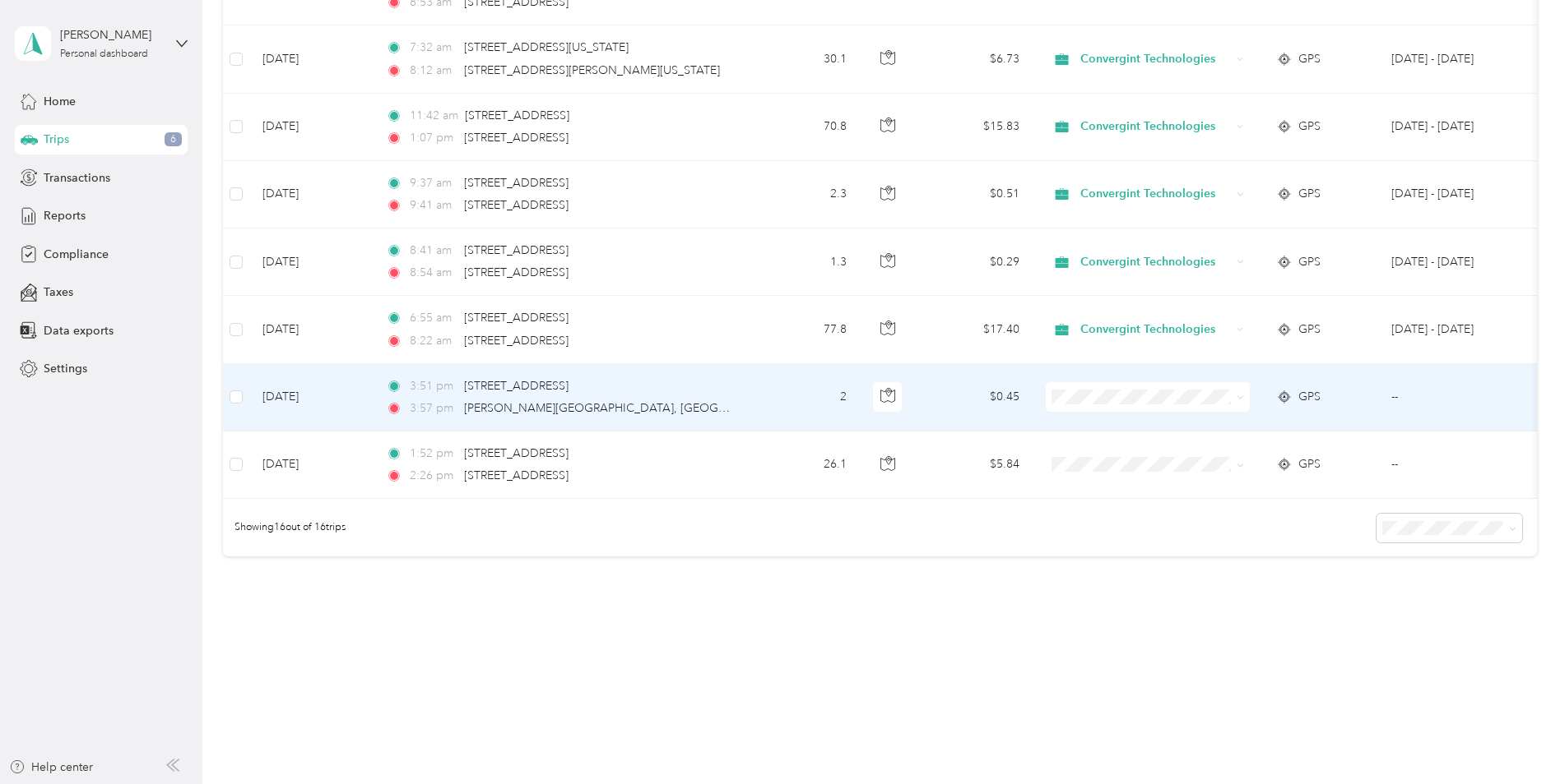
scroll to position [870, 0]
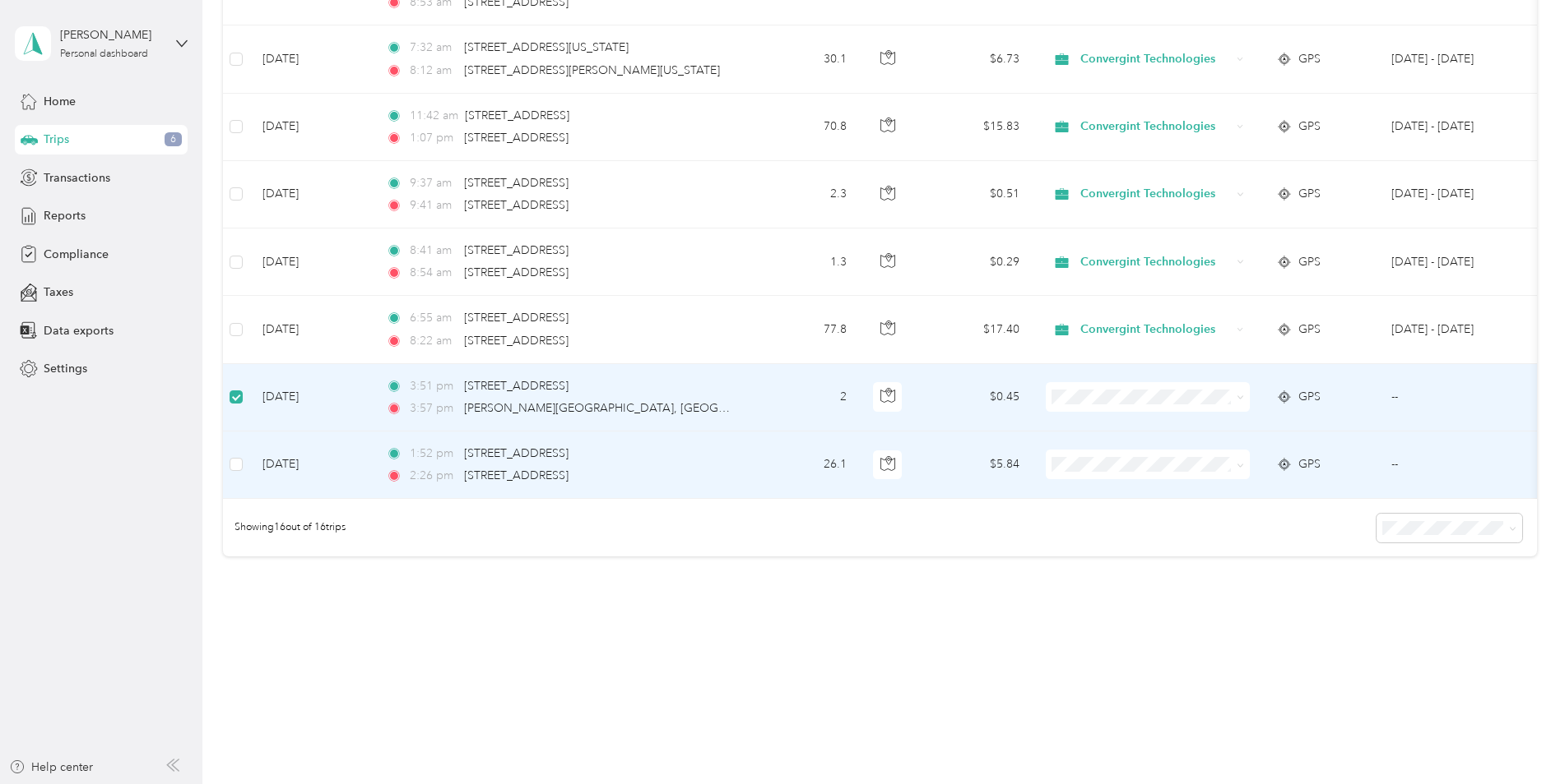
click at [246, 453] on td at bounding box center [236, 465] width 26 height 68
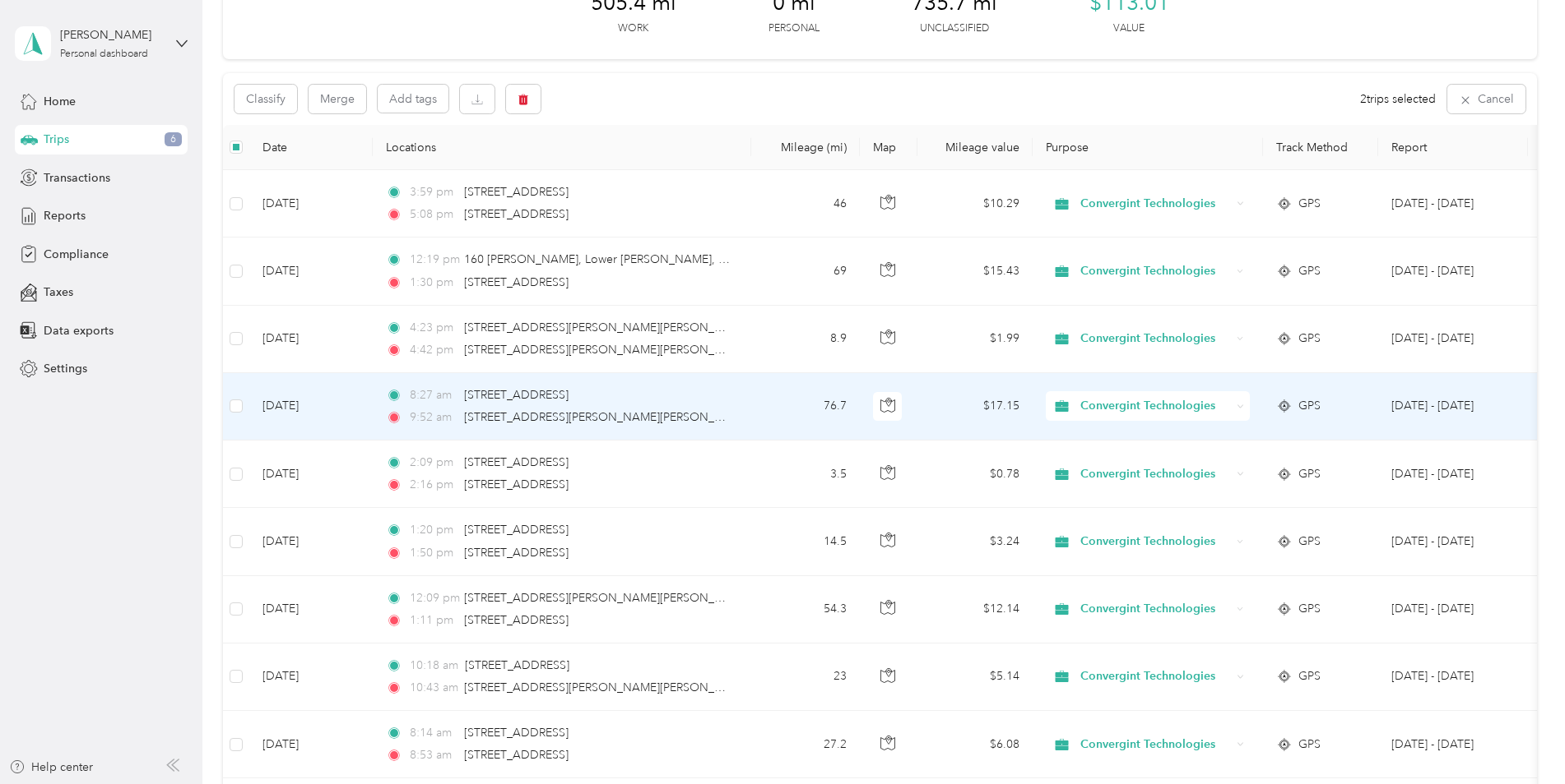
scroll to position [0, 0]
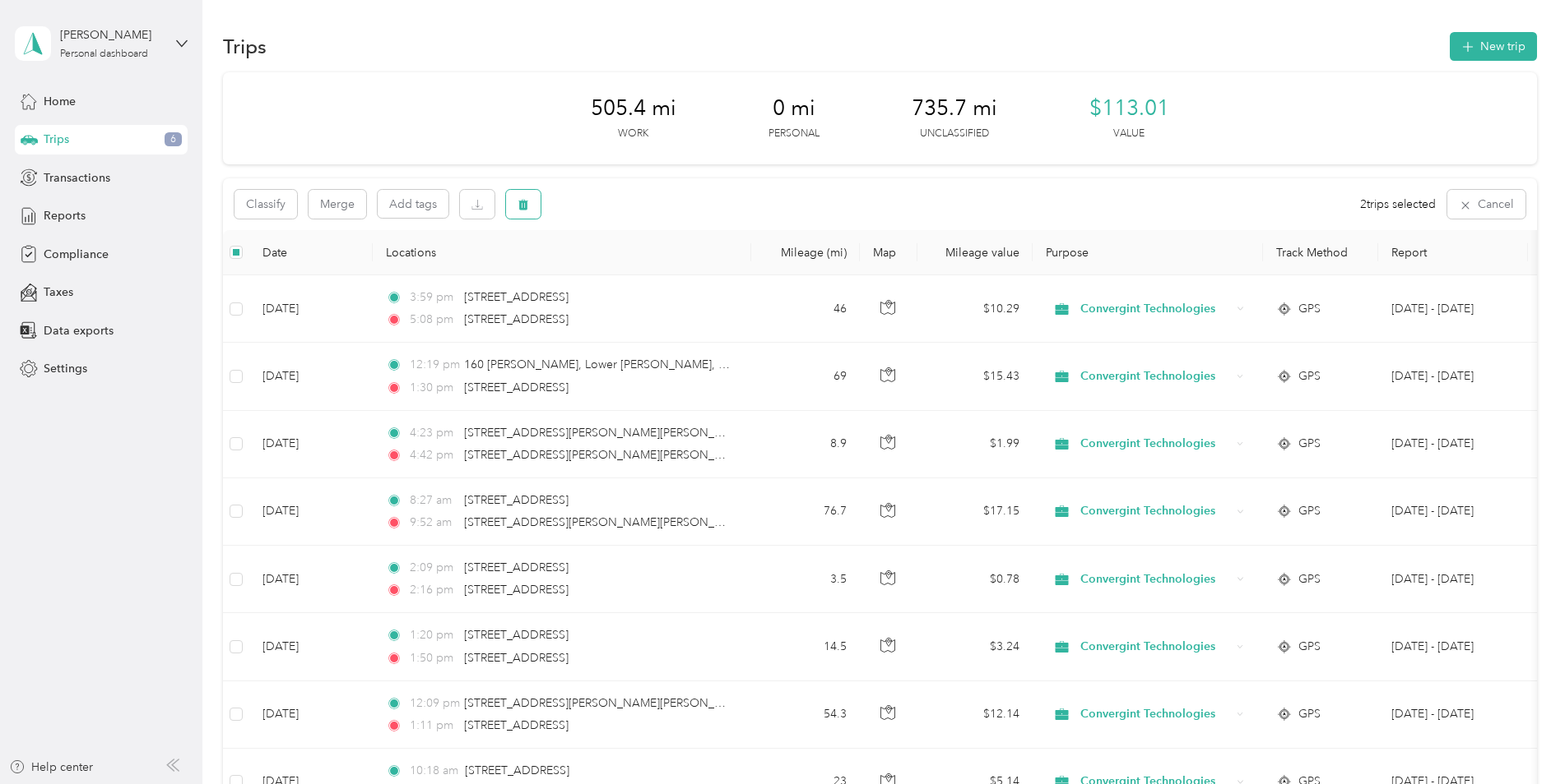
click at [514, 193] on button "button" at bounding box center [523, 204] width 35 height 29
click at [640, 272] on button "Yes" at bounding box center [645, 272] width 32 height 26
click at [88, 104] on div "Home" at bounding box center [101, 101] width 173 height 30
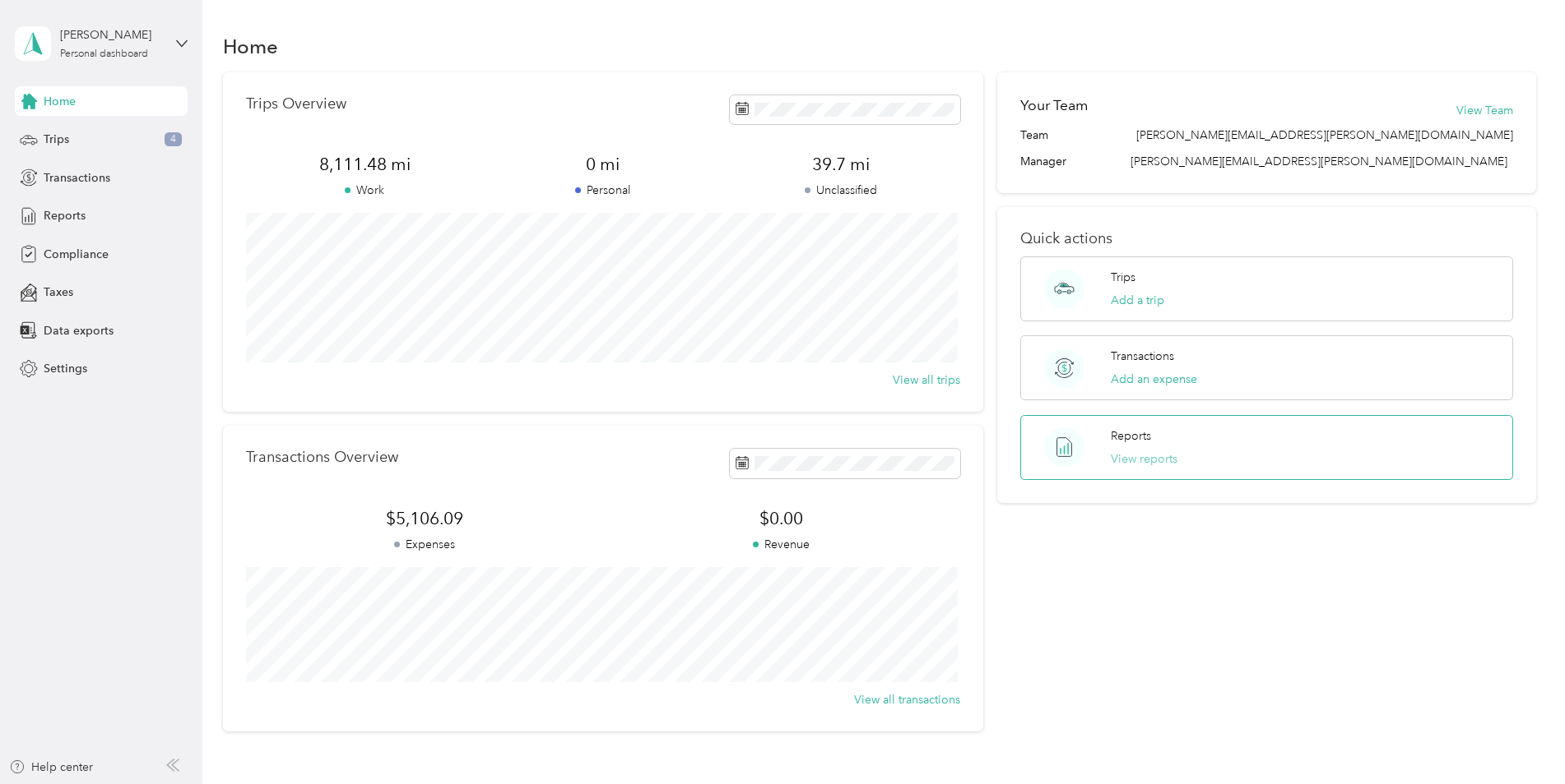
click at [1149, 459] on button "View reports" at bounding box center [1143, 458] width 67 height 17
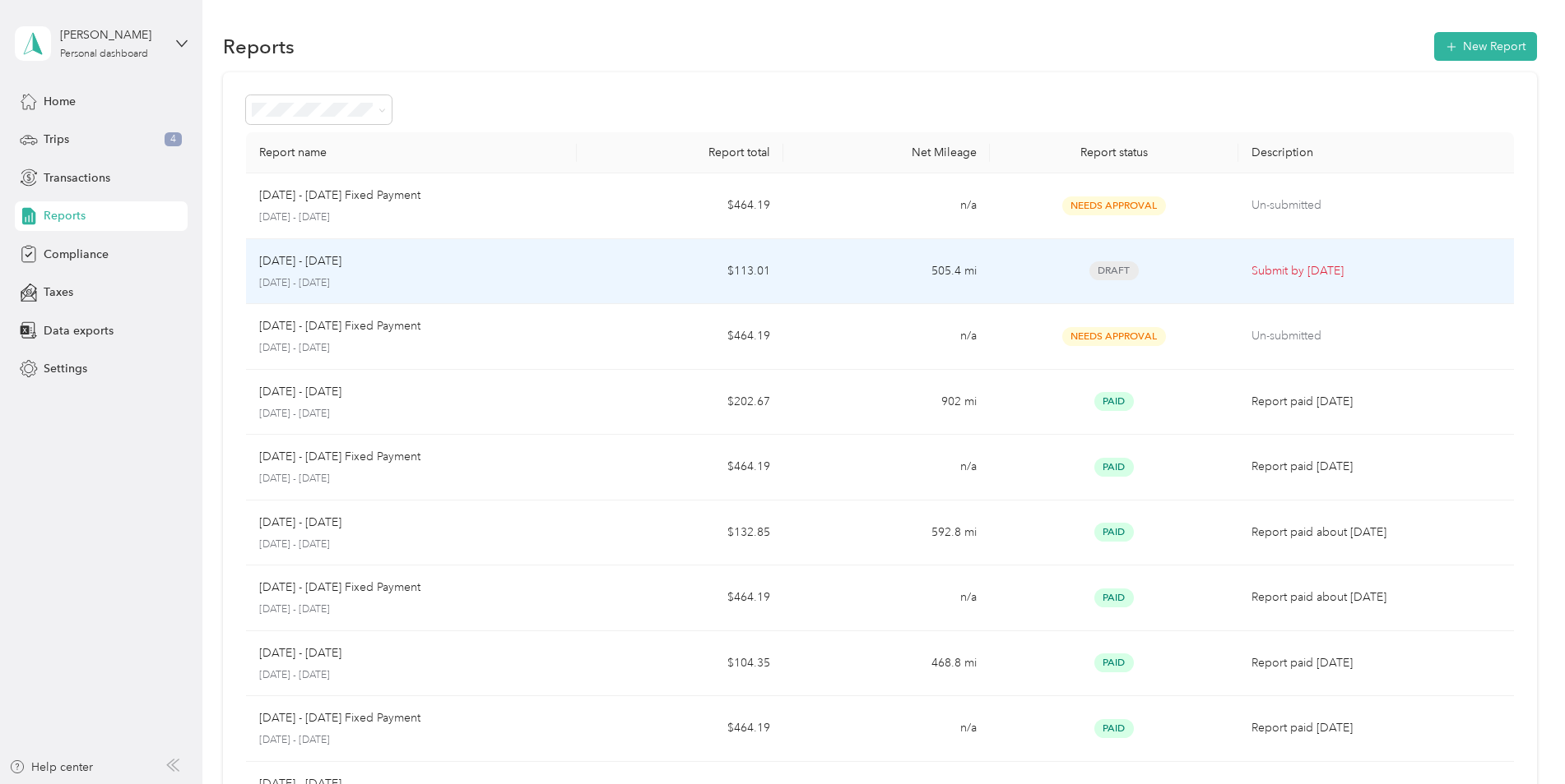
click at [1119, 271] on span "Draft" at bounding box center [1115, 270] width 50 height 19
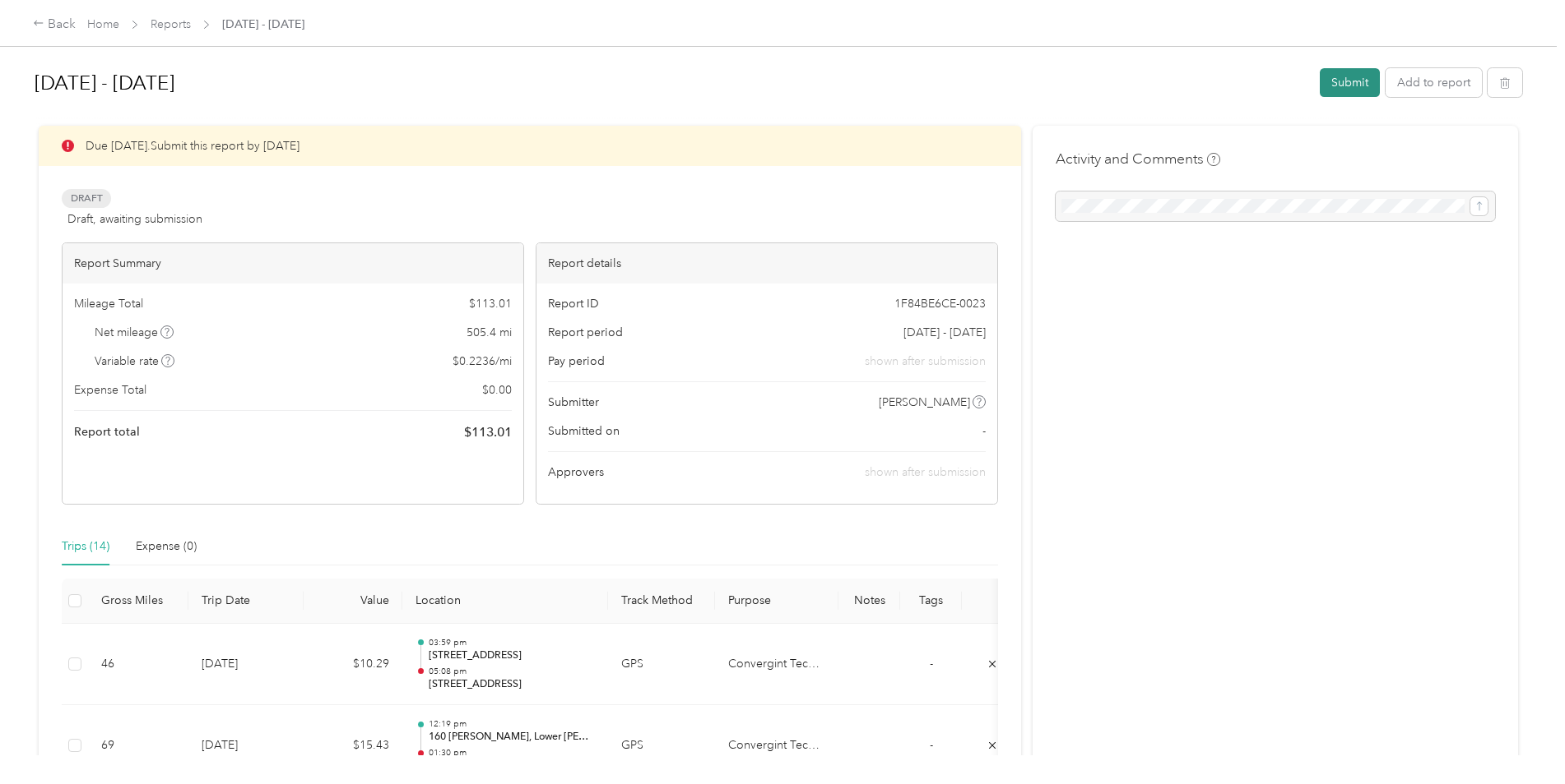
click at [1358, 86] on button "Submit" at bounding box center [1349, 82] width 60 height 29
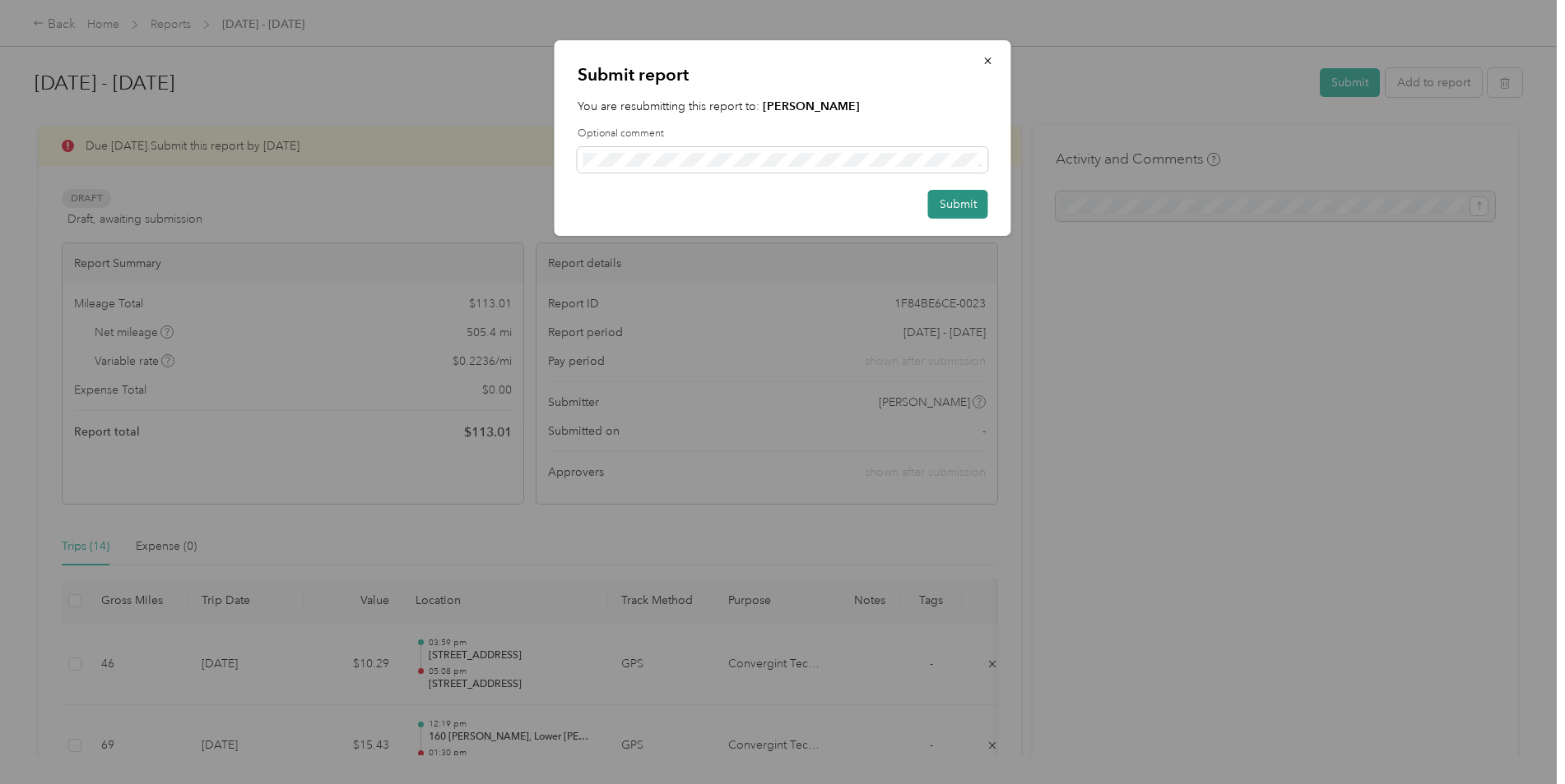
click at [983, 210] on button "Submit" at bounding box center [957, 204] width 60 height 29
